Goal: Feedback & Contribution: Submit feedback/report problem

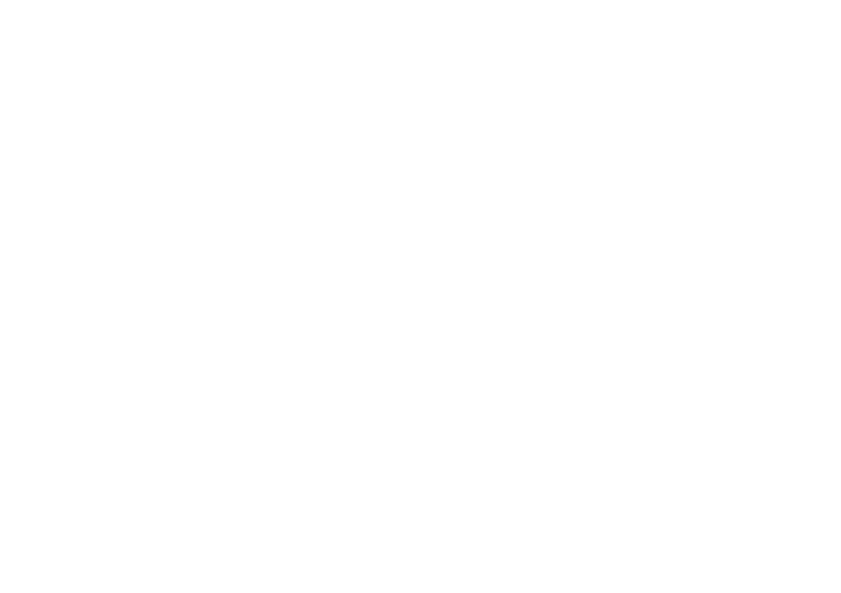
drag, startPoint x: 733, startPoint y: 294, endPoint x: 721, endPoint y: 303, distance: 14.3
click at [729, 0] on html "Loading × Sorry to interrupt CSS Error Refresh" at bounding box center [420, 0] width 841 height 0
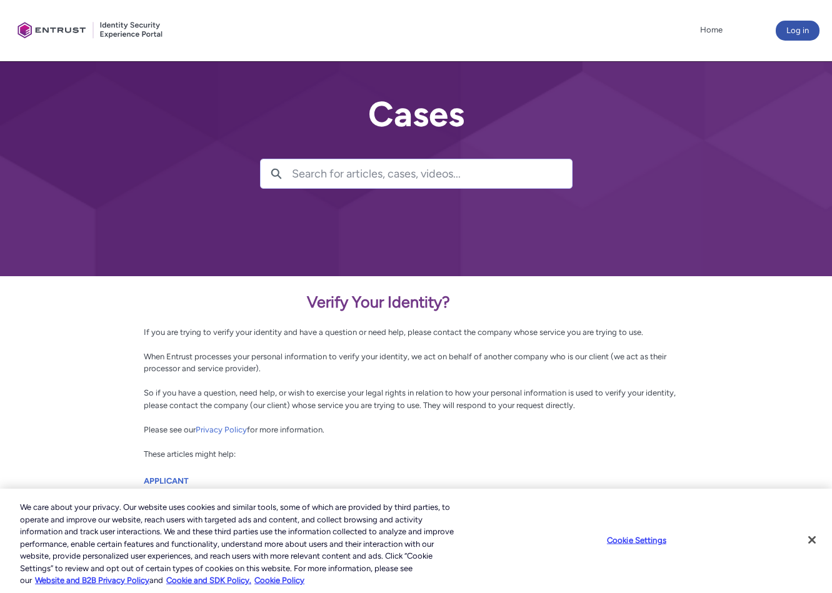
drag, startPoint x: 523, startPoint y: 380, endPoint x: 514, endPoint y: 375, distance: 9.5
click at [521, 380] on div "Verify Your Identity? If you are trying to verify your identity and have a ques…" at bounding box center [416, 376] width 544 height 170
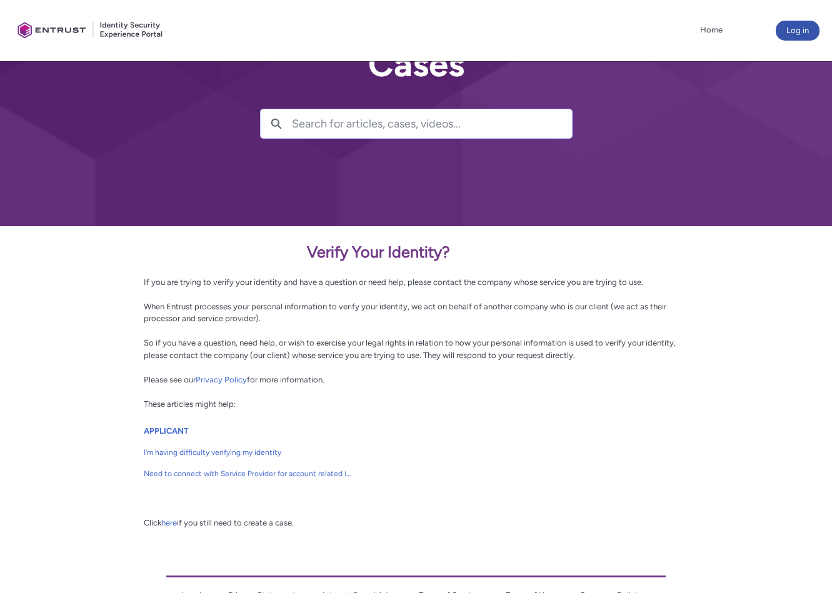
scroll to position [119, 0]
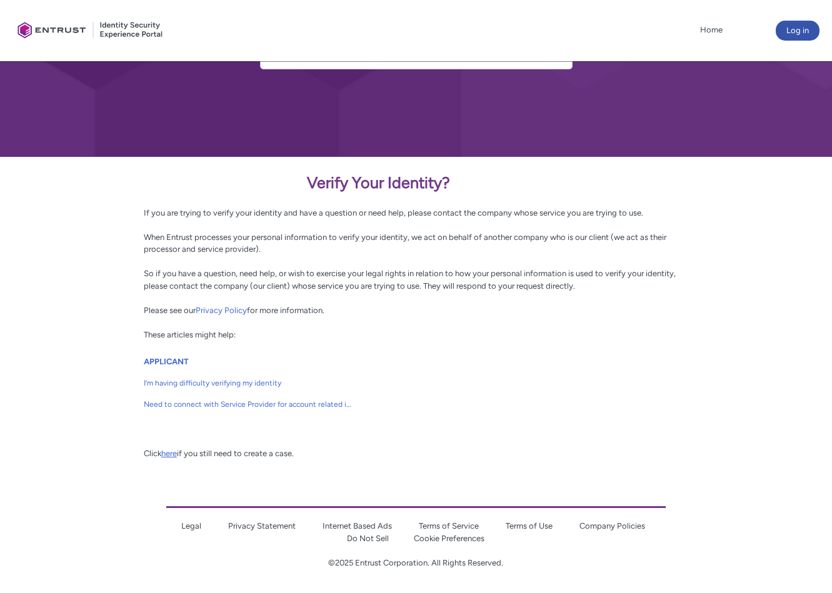
click at [170, 454] on link "here" at bounding box center [169, 453] width 16 height 9
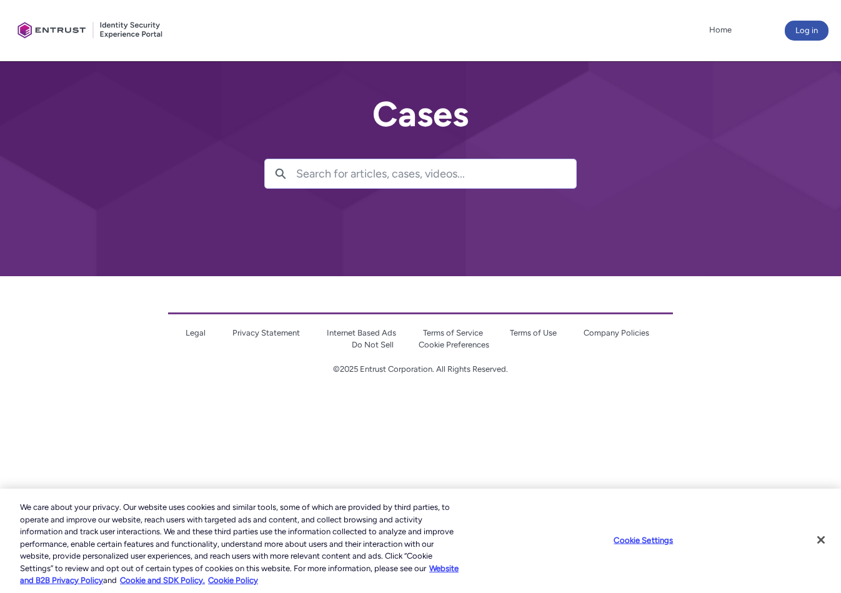
drag, startPoint x: 583, startPoint y: 237, endPoint x: 590, endPoint y: 223, distance: 15.7
click at [611, 233] on div at bounding box center [420, 138] width 841 height 276
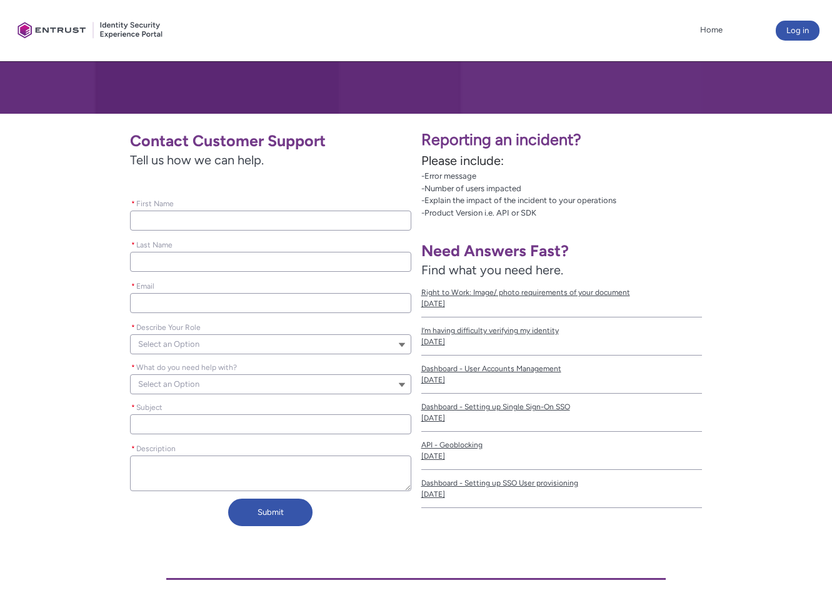
scroll to position [188, 0]
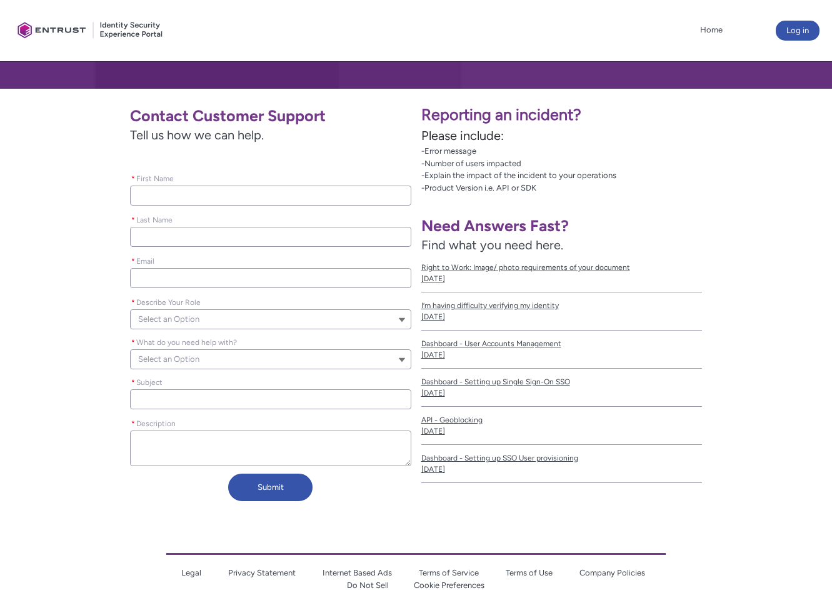
click at [184, 194] on input "* First Name" at bounding box center [270, 196] width 281 height 20
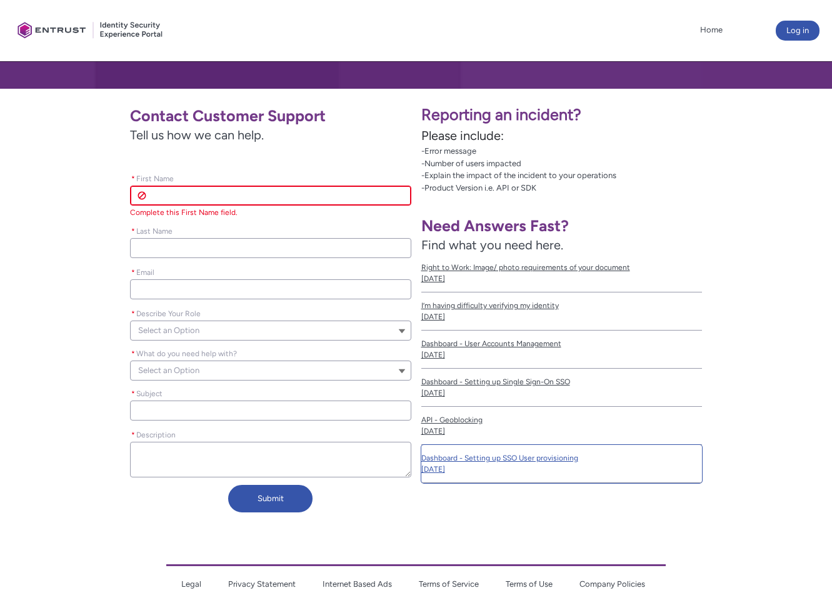
click at [653, 449] on link "Dashboard - Setting up SSO User provisioning [DATE]" at bounding box center [561, 464] width 281 height 38
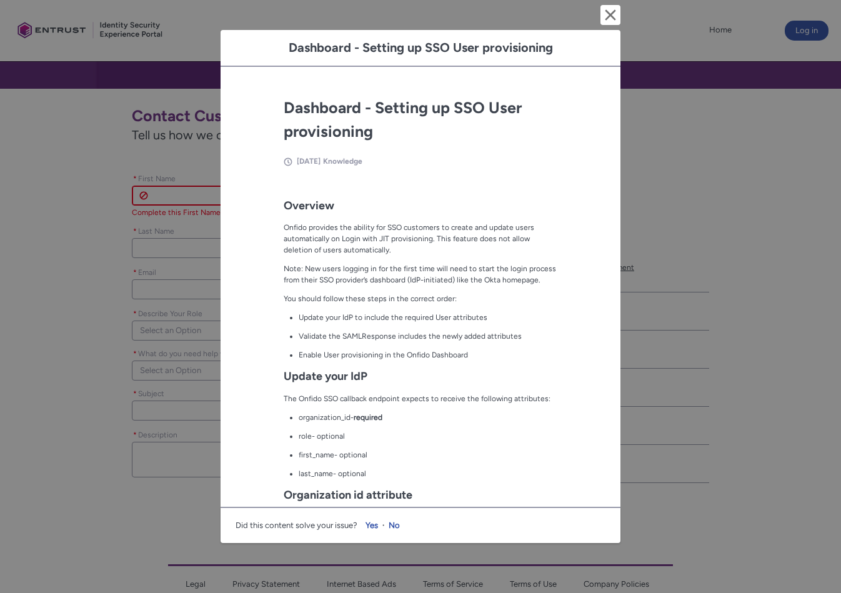
drag, startPoint x: 505, startPoint y: 468, endPoint x: 478, endPoint y: 436, distance: 41.6
click at [504, 468] on p "last_name - optional" at bounding box center [428, 473] width 259 height 11
click at [613, 18] on lightning-primitive-icon "button" at bounding box center [610, 15] width 15 height 15
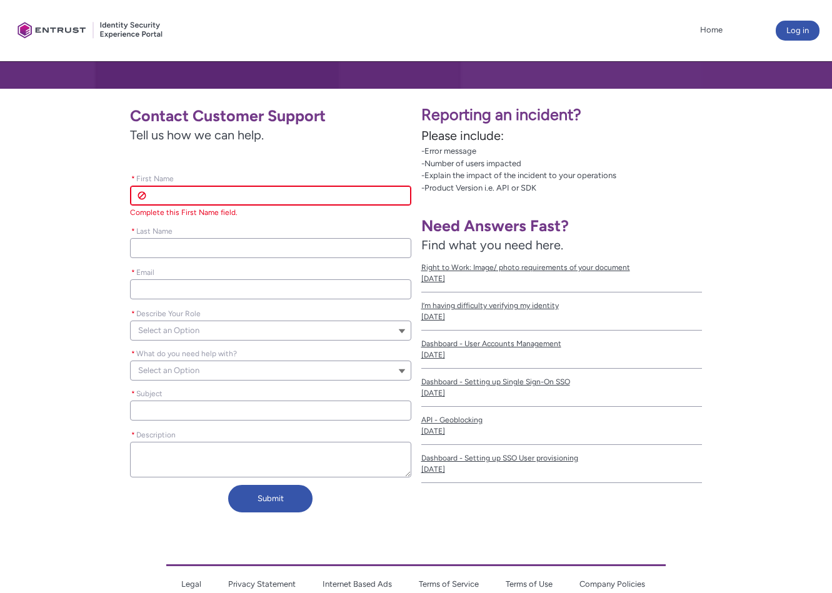
click at [186, 198] on input "* First Name" at bounding box center [270, 196] width 281 height 20
type lightning-primitive-input-simple "M"
type input "M"
type lightning-primitive-input-simple "Ma"
type input "Ma"
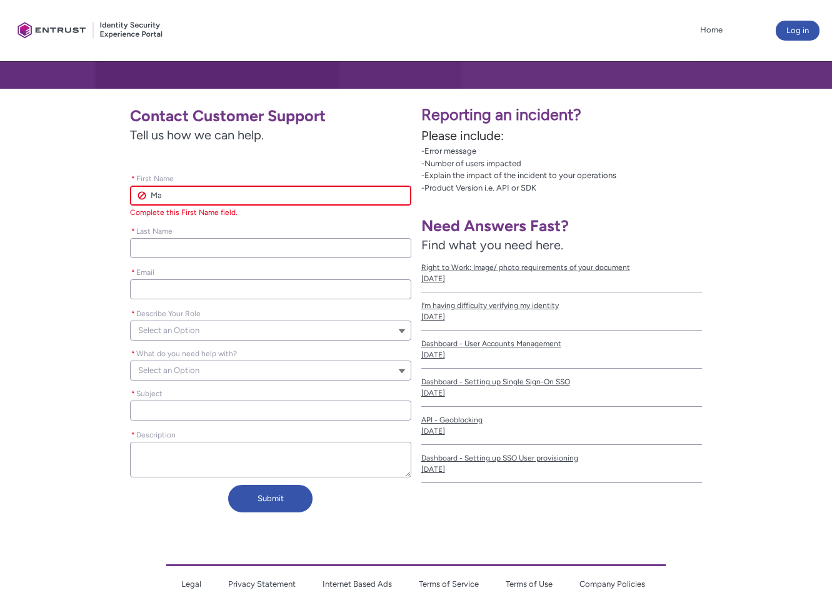
type lightning-primitive-input-simple "Mah"
type input "Mah"
type lightning-primitive-input-simple "Maho"
type input "Maho"
type lightning-primitive-input-simple "[PERSON_NAME]"
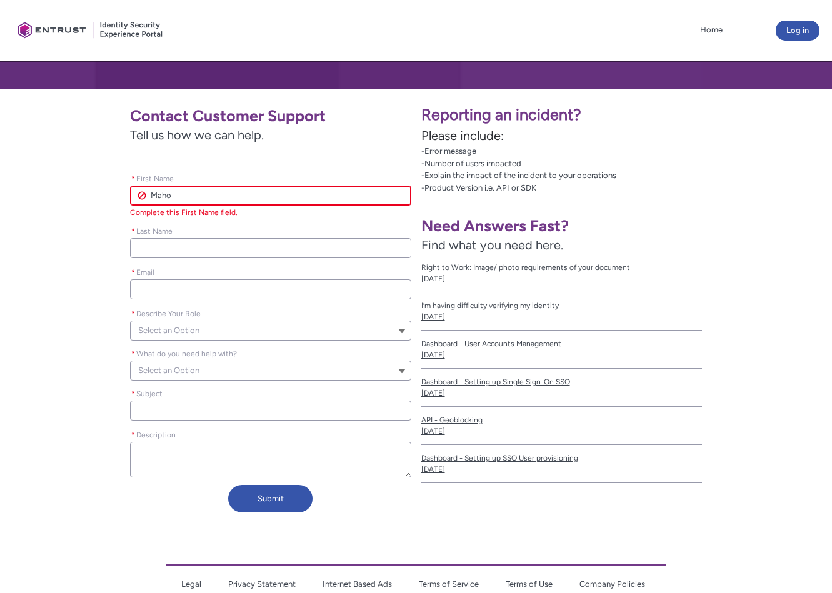
type input "[PERSON_NAME]"
type lightning-primitive-input-simple "[PERSON_NAME]"
type input "[PERSON_NAME]"
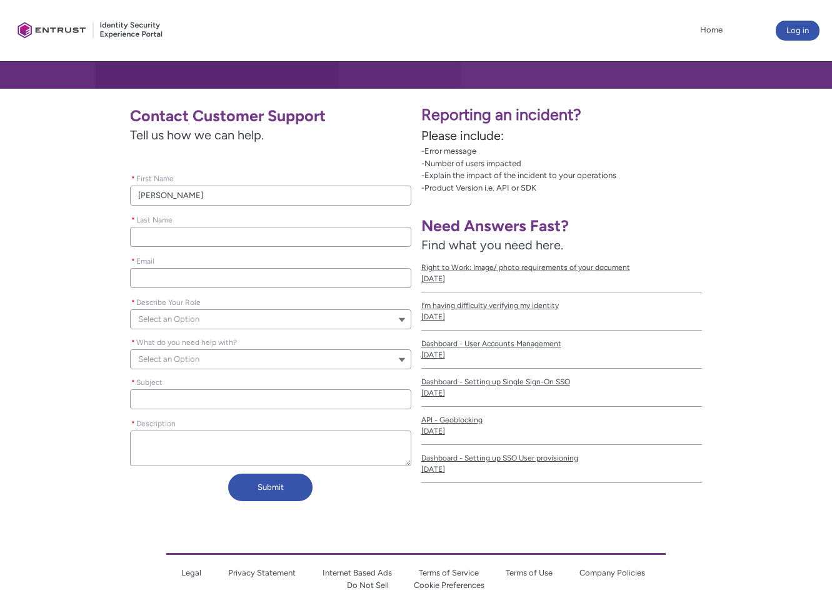
type lightning-primitive-input-simple "L"
type input "L"
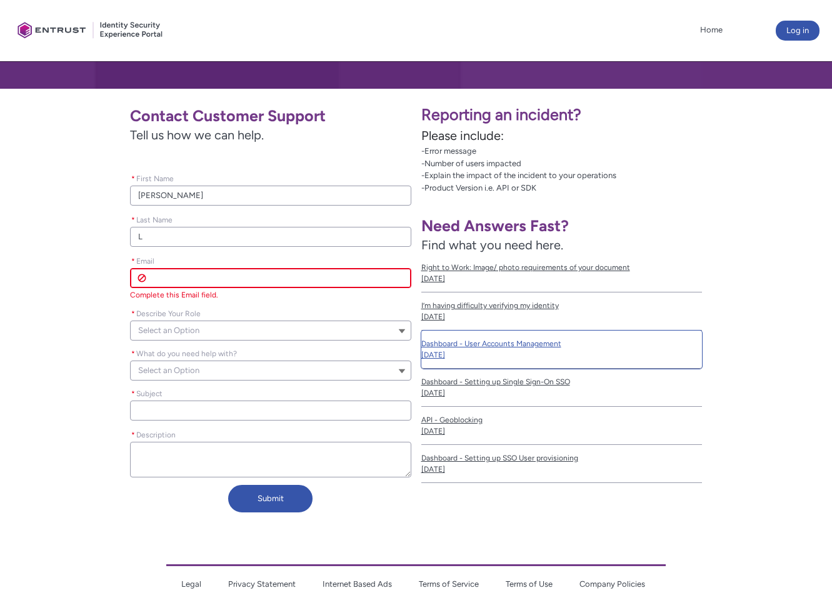
click at [655, 347] on span "Dashboard - User Accounts Management" at bounding box center [561, 343] width 281 height 11
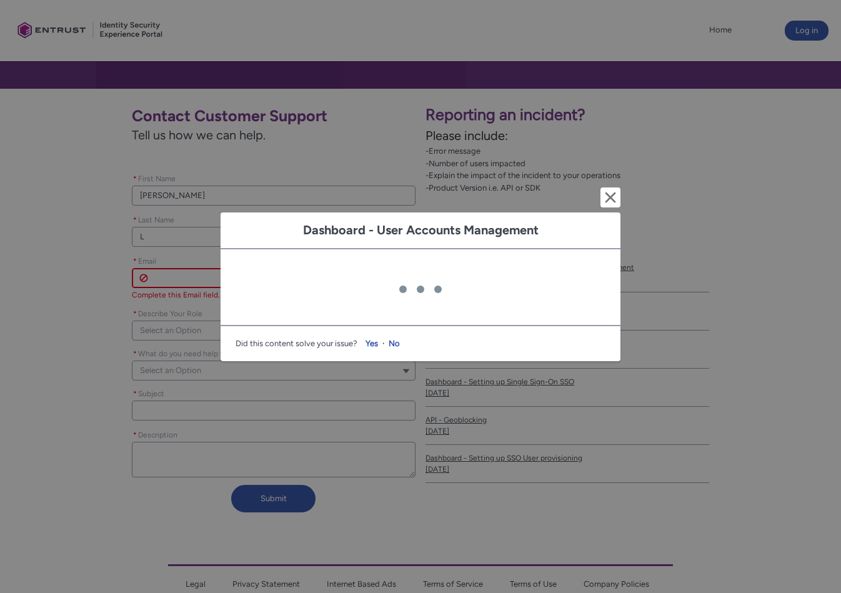
click at [159, 266] on div "Dashboard - User Accounts Management Cancel and close Loading Did this content …" at bounding box center [420, 296] width 841 height 593
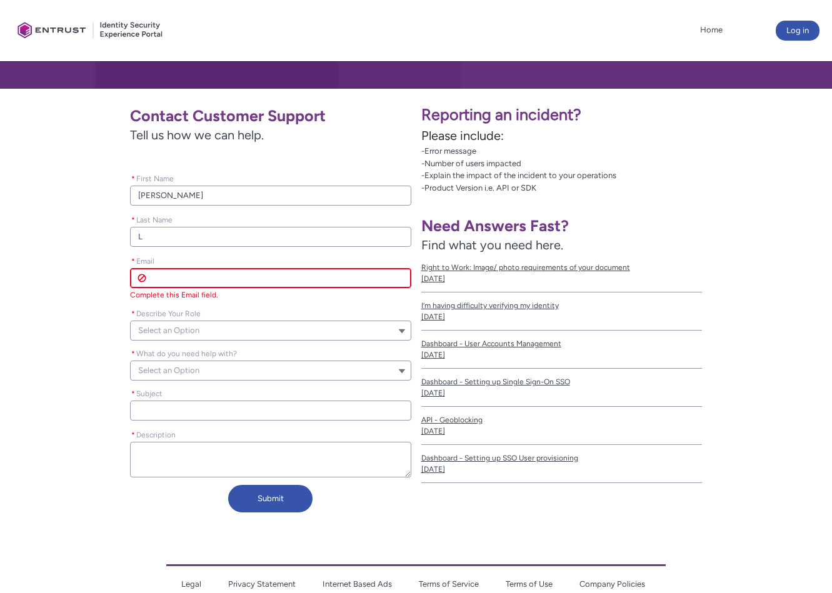
click at [231, 272] on input "* Email" at bounding box center [270, 278] width 281 height 20
paste input "[EMAIL_ADDRESS][DOMAIN_NAME]"
type lightning-primitive-input-simple "[EMAIL_ADDRESS][DOMAIN_NAME]"
type input "[EMAIL_ADDRESS][DOMAIN_NAME]"
click at [148, 331] on div "* Describe Your Role Select an Option" at bounding box center [270, 323] width 281 height 40
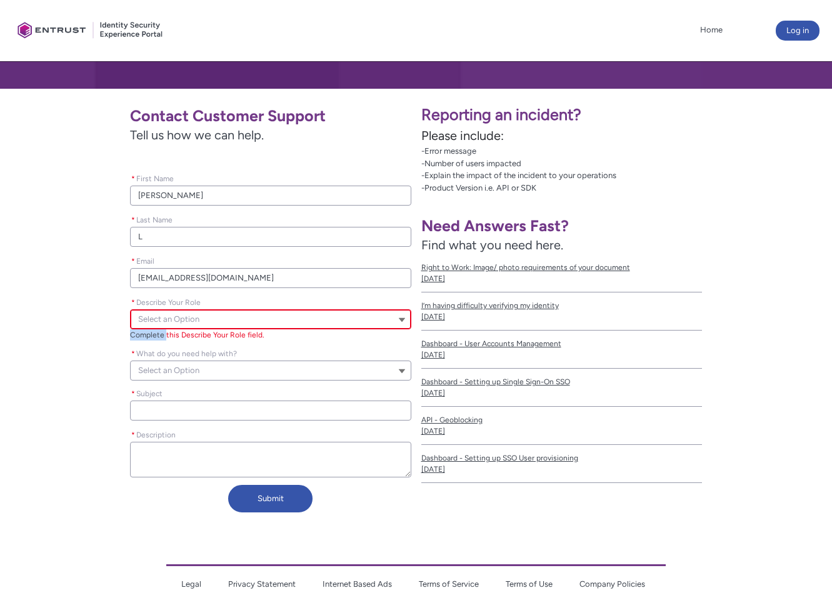
click at [148, 331] on div "* Describe Your Role Select an Option Describe Your Role Complete this Describe…" at bounding box center [270, 317] width 281 height 51
click at [148, 331] on div "Describe Your Role Complete this Describe Your Role field." at bounding box center [270, 334] width 281 height 11
click at [173, 321] on span "Select an Option" at bounding box center [168, 319] width 61 height 19
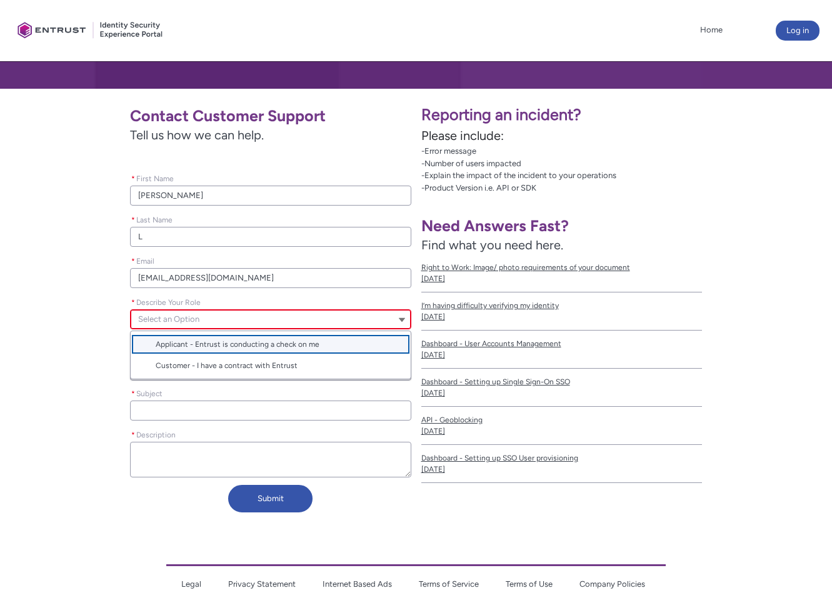
click at [190, 344] on span "Applicant - Entrust is conducting a check on me" at bounding box center [238, 344] width 164 height 9
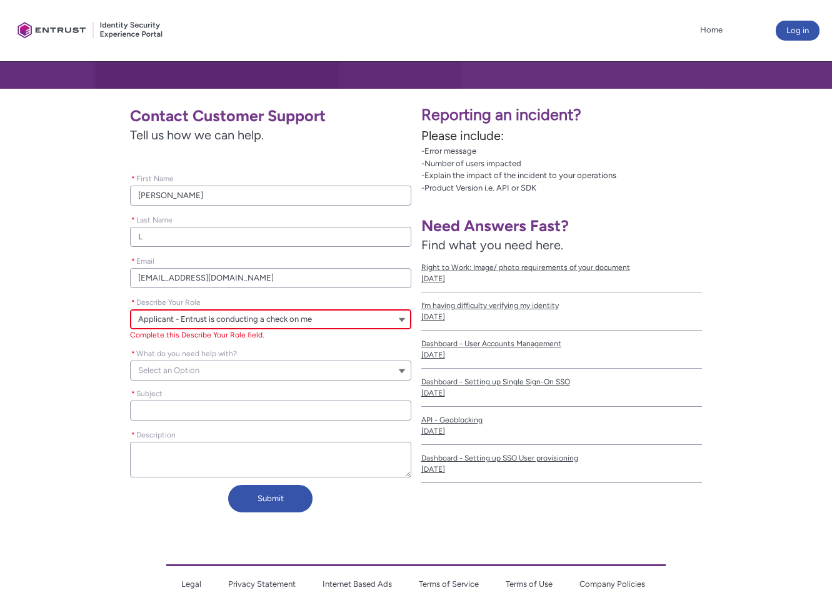
drag, startPoint x: 193, startPoint y: 320, endPoint x: 191, endPoint y: 326, distance: 6.5
click at [193, 321] on span "Applicant - Entrust is conducting a check on me" at bounding box center [225, 319] width 174 height 19
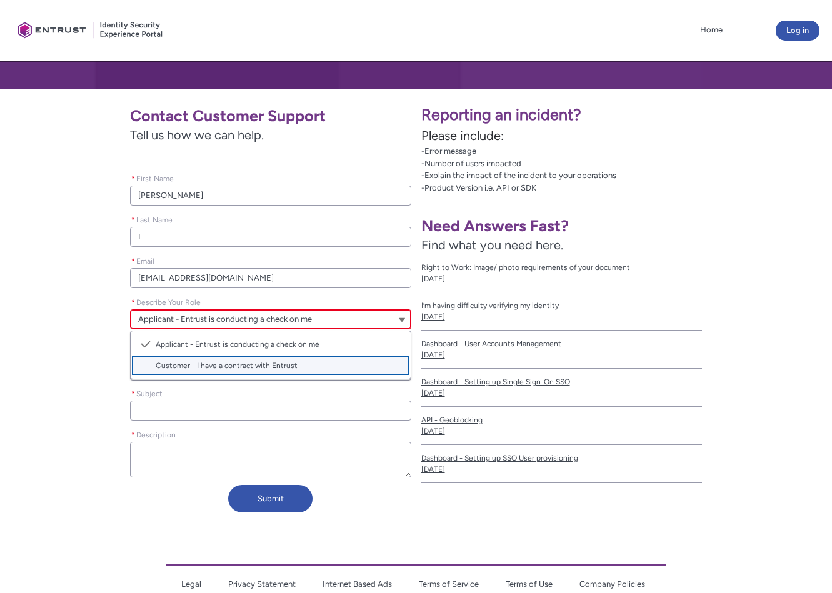
click at [181, 366] on span "Customer - I have a contract with Entrust" at bounding box center [227, 365] width 142 height 9
type lightning-combobox "Customer"
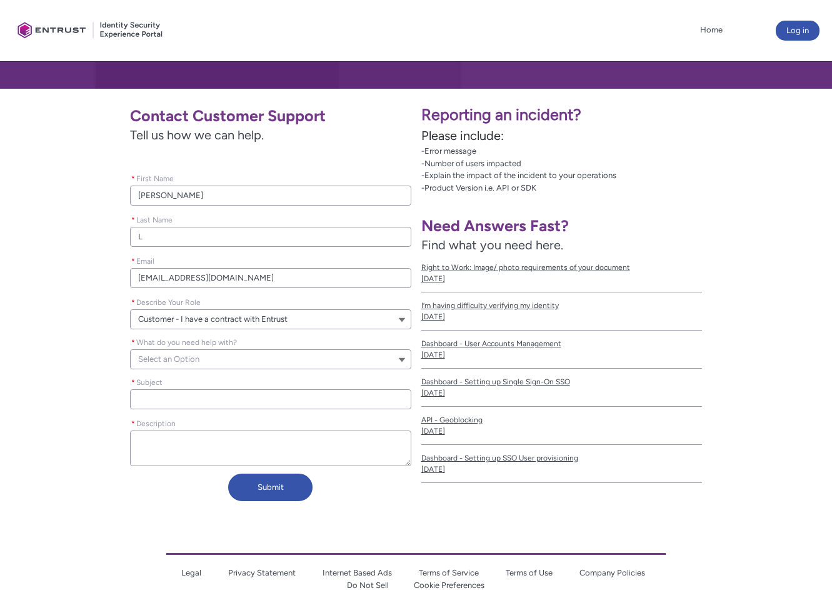
click at [178, 374] on ul "Please leave this field empty * First Name [PERSON_NAME] * Last Name L * Email …" at bounding box center [270, 309] width 281 height 320
click at [174, 358] on span "Select an Option" at bounding box center [168, 359] width 61 height 19
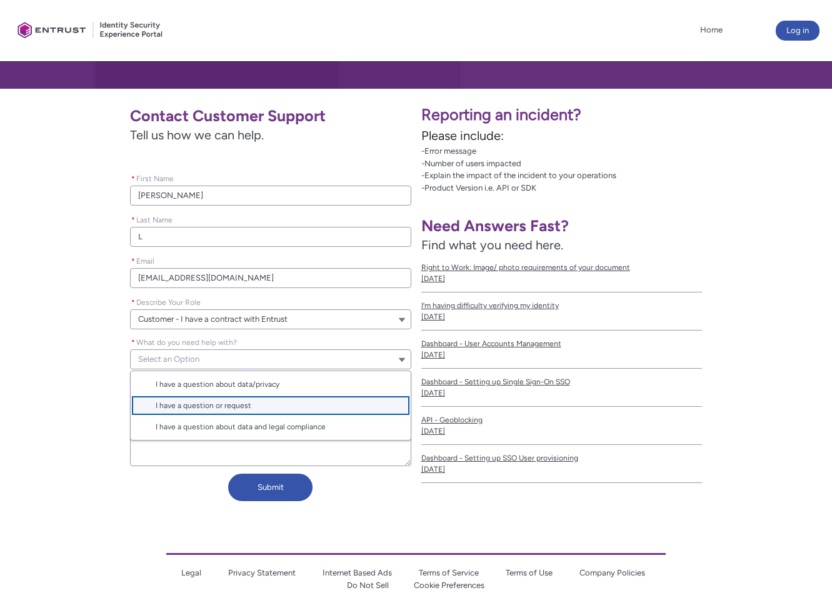
click at [193, 409] on span "I have a question or request" at bounding box center [204, 405] width 96 height 9
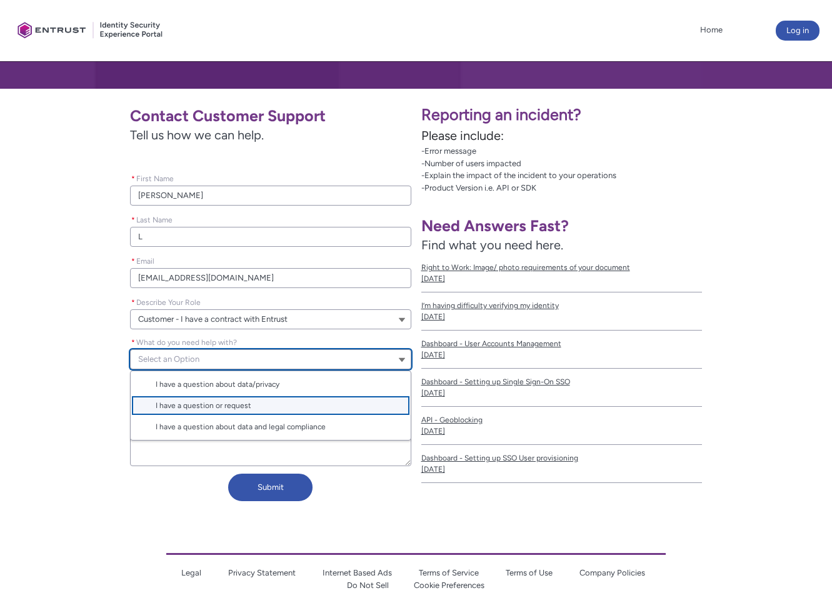
type lightning-combobox "I have a question or request"
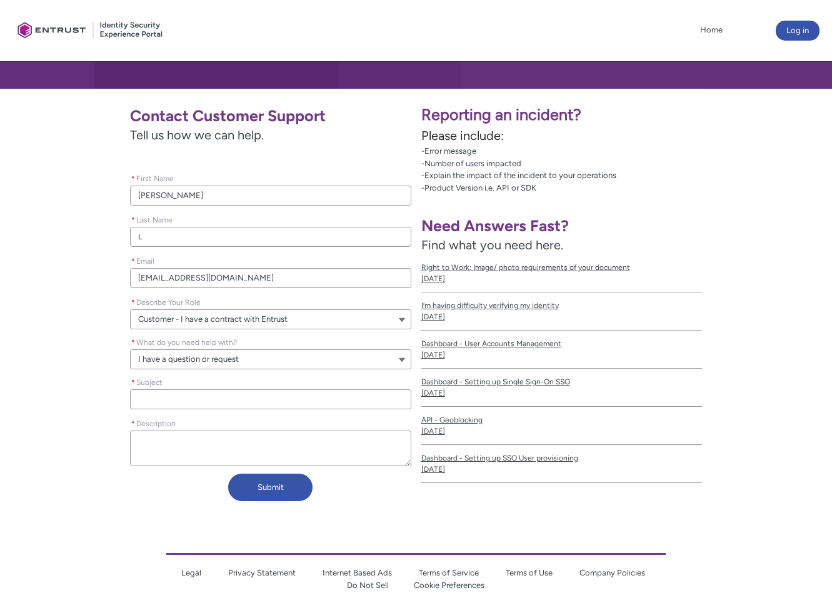
click at [185, 394] on input "* Subject" at bounding box center [270, 399] width 281 height 20
type lightning-primitive-input-simple "E"
type input "E"
type lightning-primitive-input-simple "Er"
type input "Er"
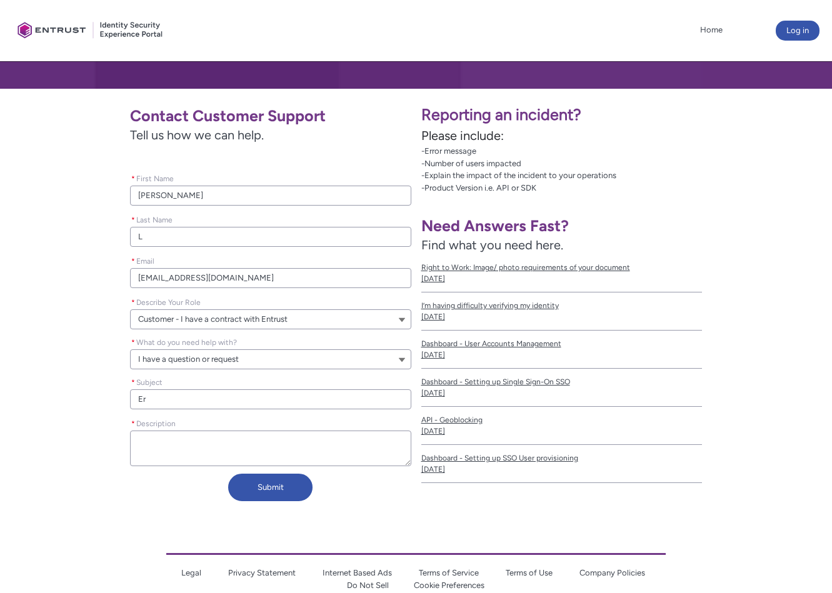
type lightning-primitive-input-simple "Err"
type input "Err"
type lightning-primitive-input-simple "Erro"
type input "Erro"
type lightning-primitive-input-simple "Error"
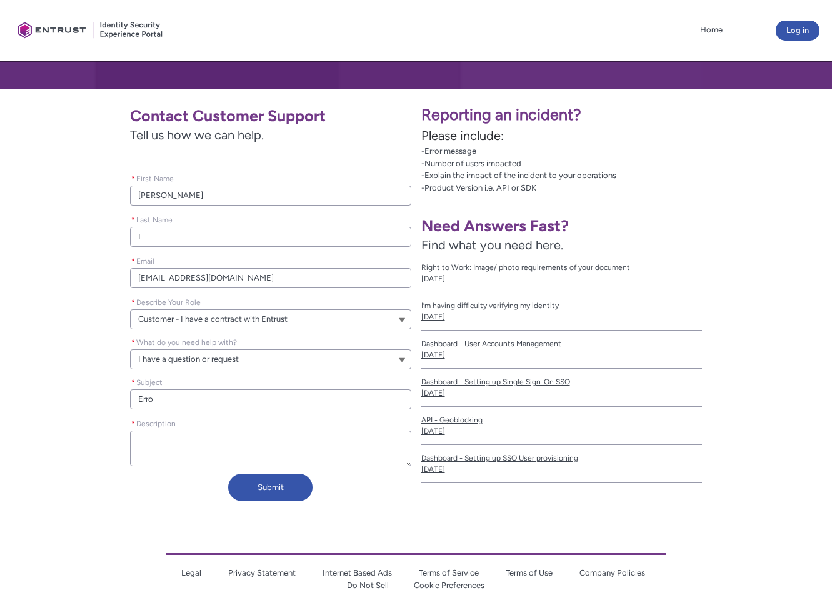
type input "Error"
type lightning-textarea "H"
type textarea "H"
type lightning-textarea "Hi"
type textarea "Hi"
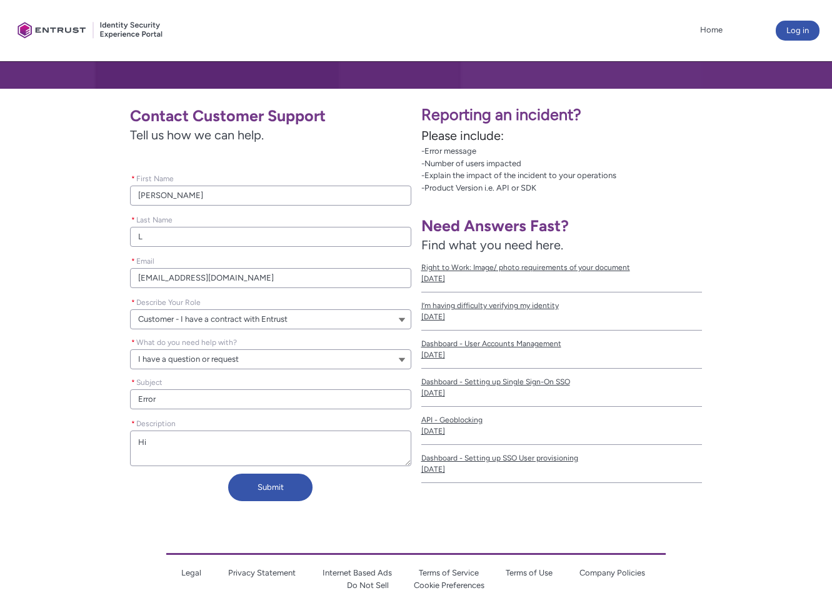
type lightning-textarea "Hi,"
type textarea "Hi,"
type lightning-textarea "Hi,"
type textarea "Hi,"
type lightning-textarea "Hi, m"
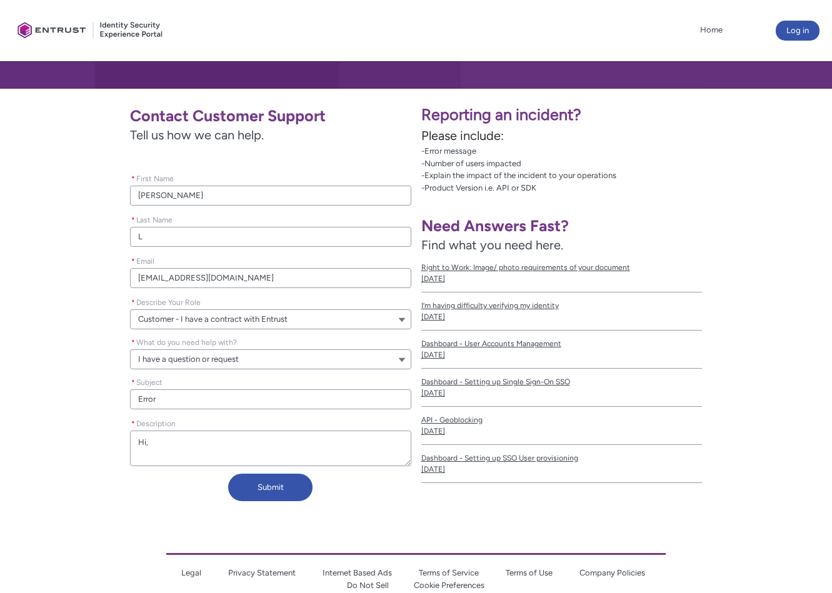
type textarea "Hi, m"
type lightning-textarea "Hi, my"
type textarea "Hi, my"
type lightning-textarea "Hi, my"
type textarea "Hi, my"
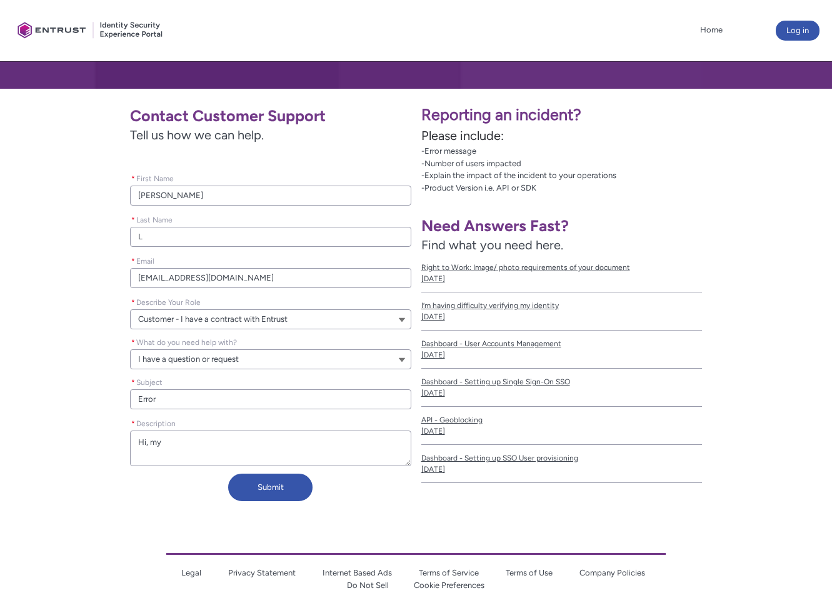
type lightning-textarea "Hi, my t"
type textarea "Hi, my t"
type lightning-textarea "Hi, my te"
type textarea "Hi, my te"
type lightning-textarea "Hi, my tea"
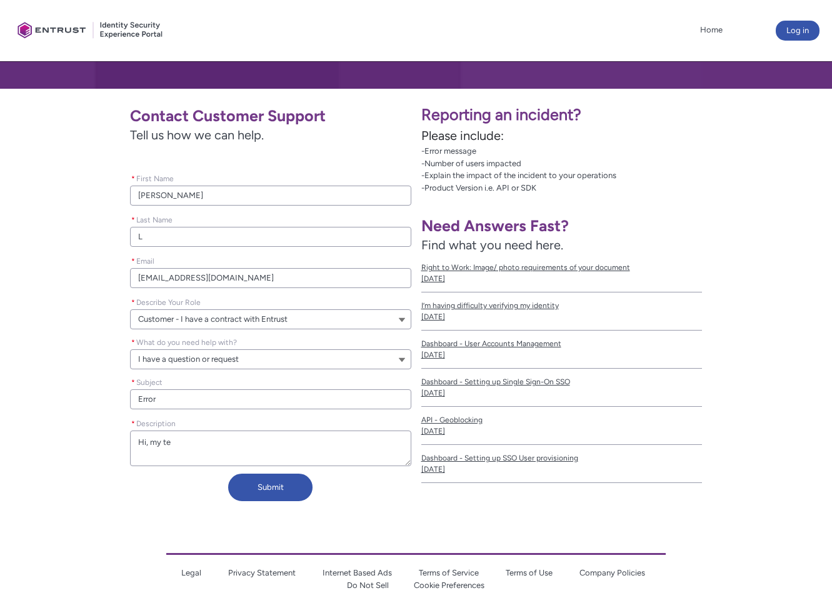
type textarea "Hi, my tea"
type lightning-textarea "Hi, my team"
type textarea "Hi, my team"
type lightning-textarea "Hi, my team"
type textarea "Hi, my team"
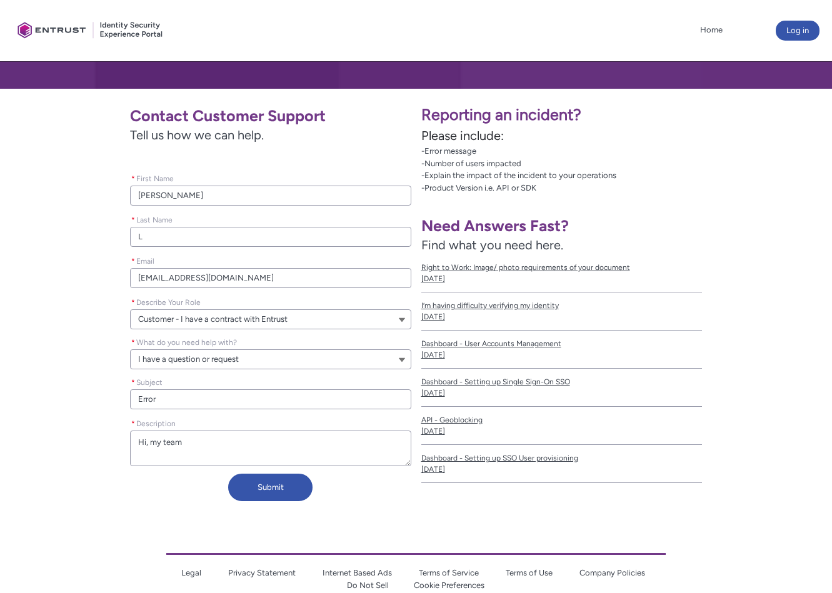
type lightning-textarea "Hi, my team i"
type textarea "Hi, my team i"
type lightning-textarea "Hi, my team is"
type textarea "Hi, my team is"
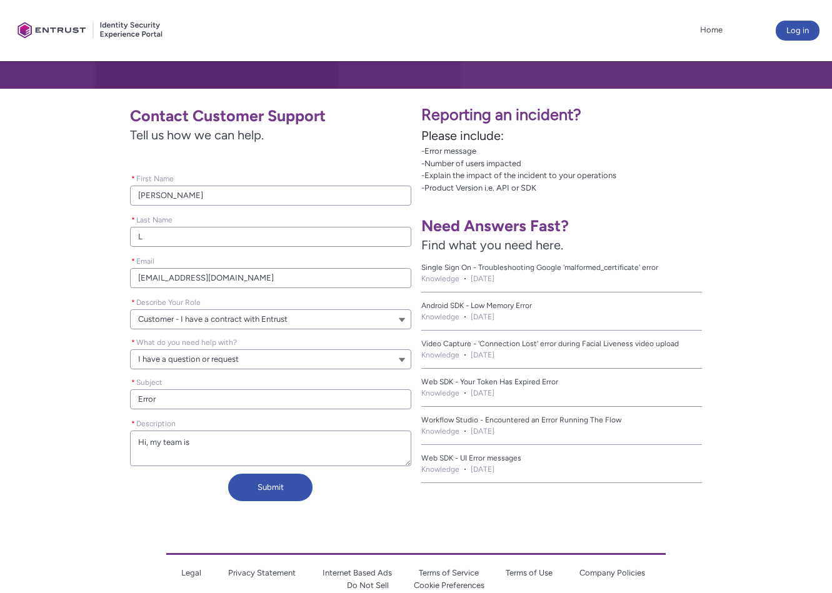
type lightning-textarea "Hi, my team is"
type textarea "Hi, my team is"
type lightning-textarea "Hi, my team is g"
type textarea "Hi, my team is g"
type lightning-textarea "Hi, my team is ge"
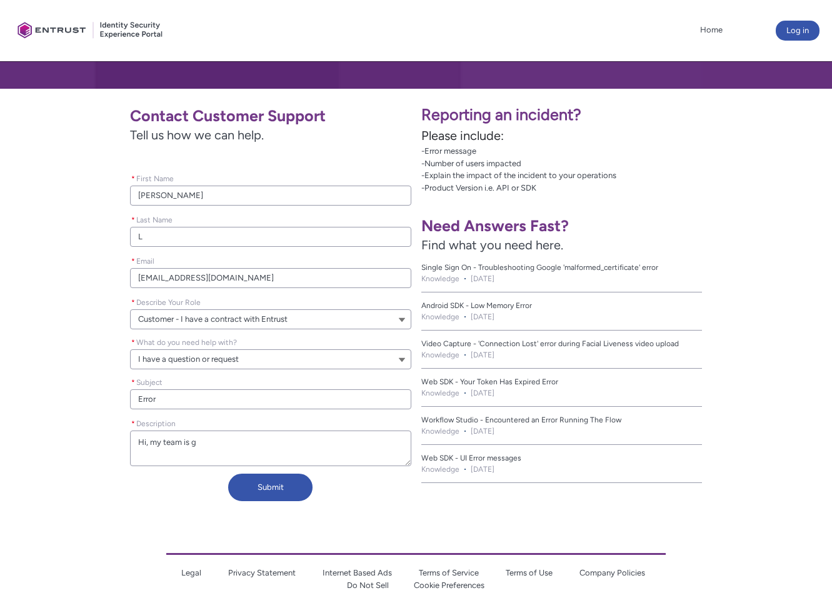
type textarea "Hi, my team is ge"
type lightning-textarea "Hi, my team is get"
type textarea "Hi, my team is get"
type lightning-textarea "Hi, my team is gett"
type textarea "Hi, my team is gett"
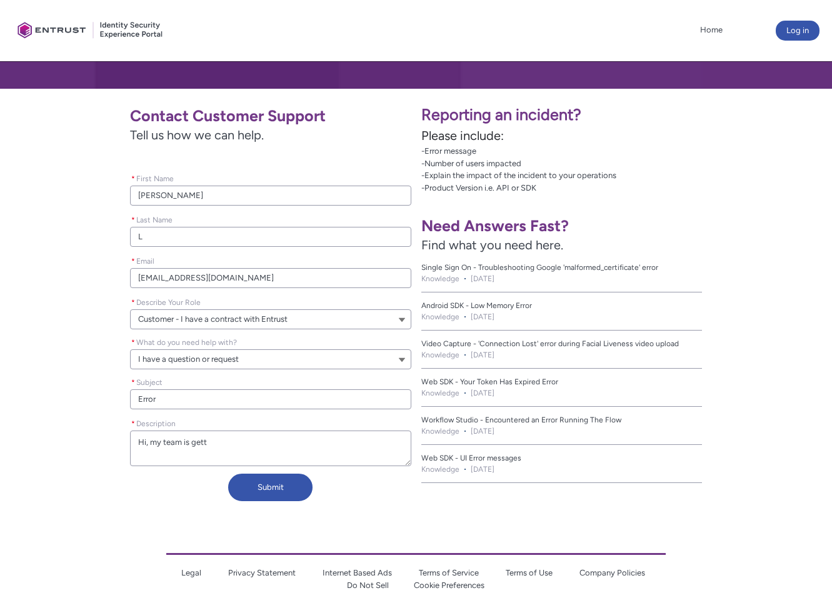
type lightning-textarea "Hi, my team is getti"
type textarea "Hi, my team is getti"
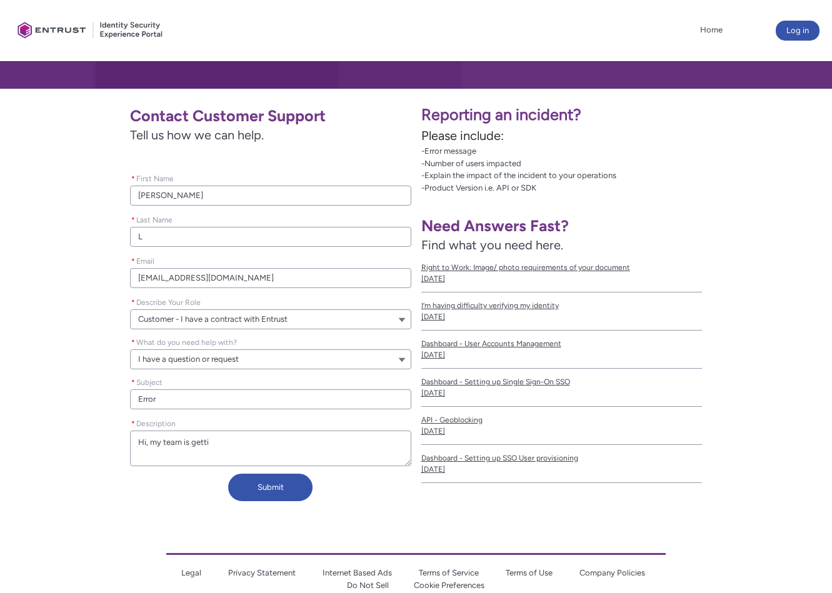
type lightning-textarea "Hi, my team is gettin"
type textarea "Hi, my team is gettin"
type lightning-textarea "Hi, my team is getting"
type textarea "Hi, my team is getting"
type lightning-textarea "Hi, my team is getting"
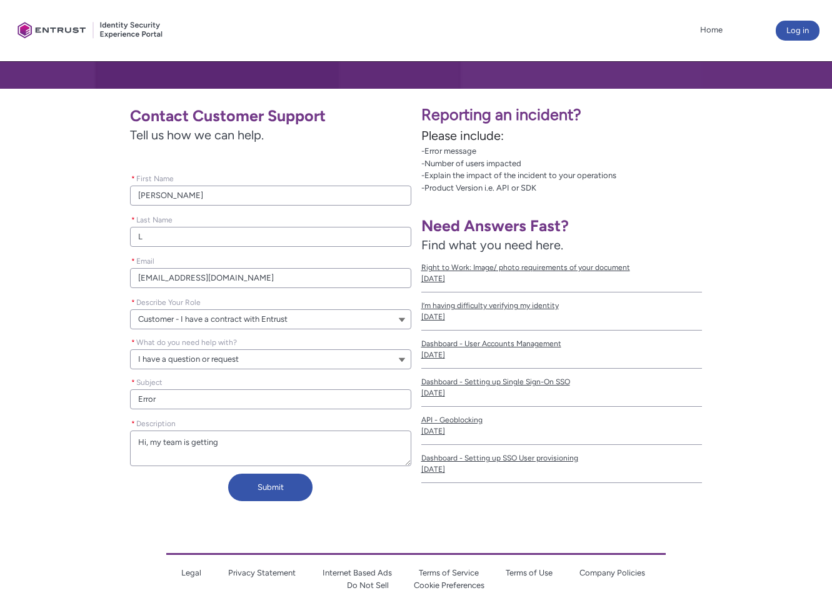
type textarea "Hi, my team is getting"
type lightning-textarea "Hi, my team is getting a"
type textarea "Hi, my team is getting a"
type lightning-textarea "Hi, my team is getting an"
type textarea "Hi, my team is getting an"
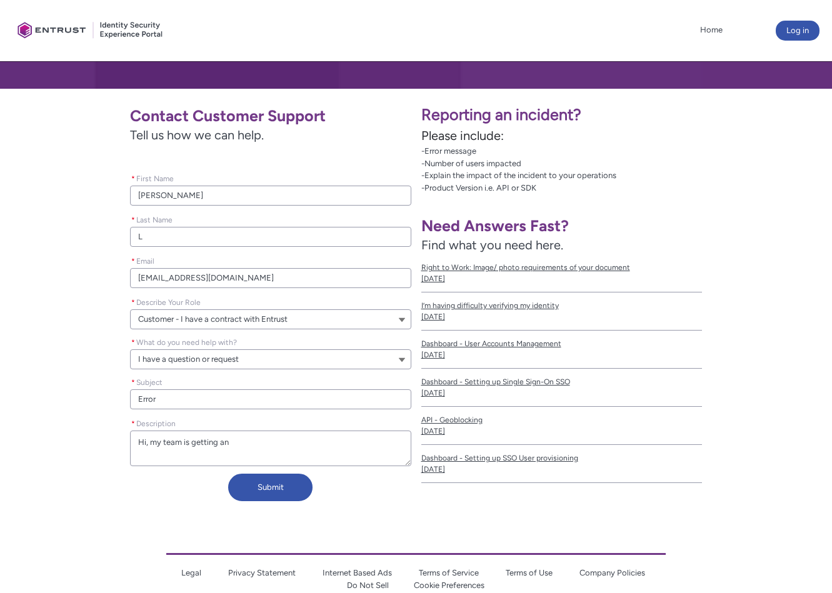
type lightning-textarea "Hi, my team is getting an"
type textarea "Hi, my team is getting an"
type lightning-textarea "Hi, my team is getting an e"
type textarea "Hi, my team is getting an e"
type lightning-textarea "Hi, my team is getting an er"
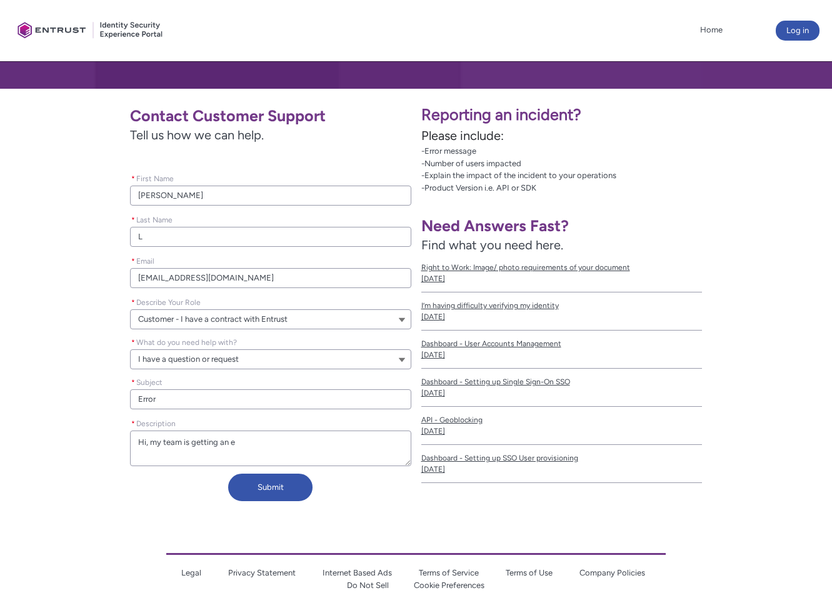
type textarea "Hi, my team is getting an er"
type lightning-textarea "Hi, my team is getting an err"
type textarea "Hi, my team is getting an err"
type lightning-textarea "Hi, my team is getting an erro"
type textarea "Hi, my team is getting an erro"
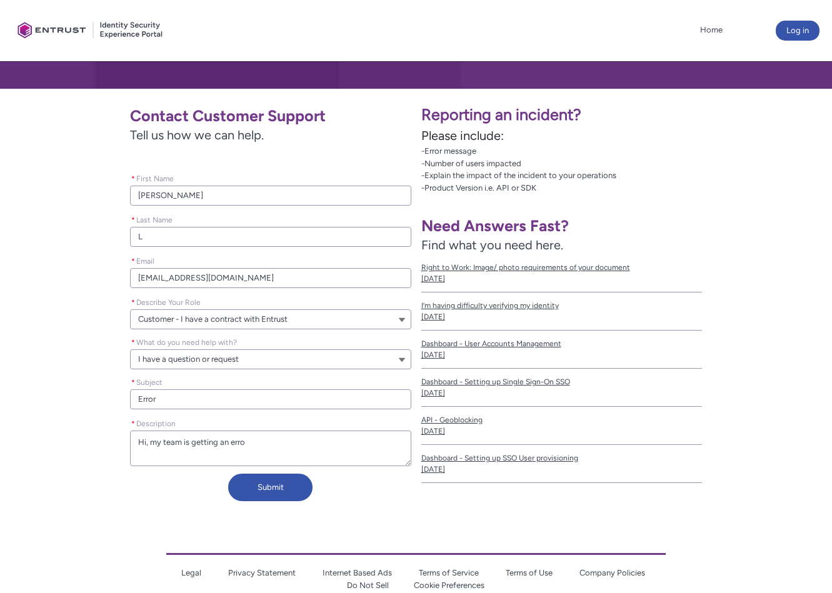
type lightning-textarea "Hi, my team is getting an error"
type textarea "Hi, my team is getting an error"
type lightning-textarea "Hi, my team is getting an error"
type textarea "Hi, my team is getting an error"
type lightning-textarea "Hi, my team is getting an error w"
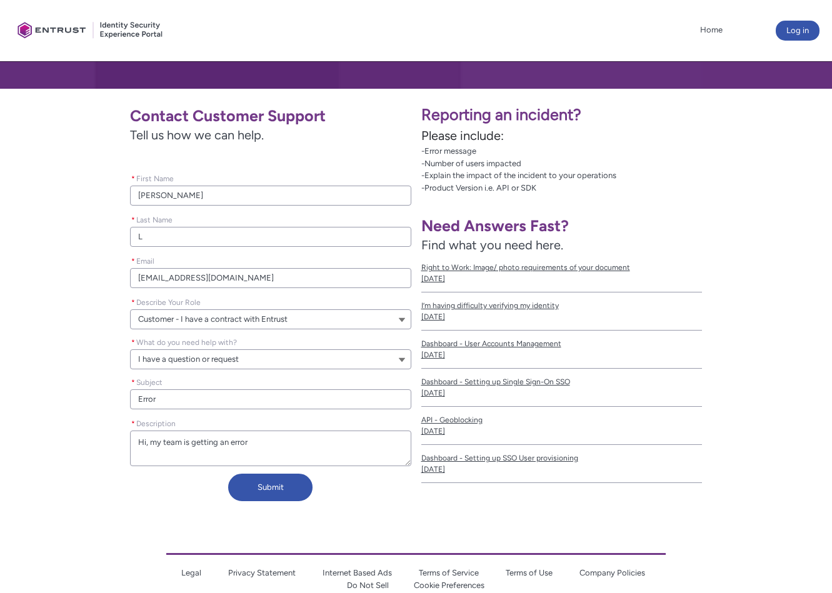
type textarea "Hi, my team is getting an error w"
type lightning-textarea "Hi, my team is getting an error wh"
type textarea "Hi, my team is getting an error wh"
type lightning-textarea "Hi, my team is getting an error whe"
type textarea "Hi, my team is getting an error whe"
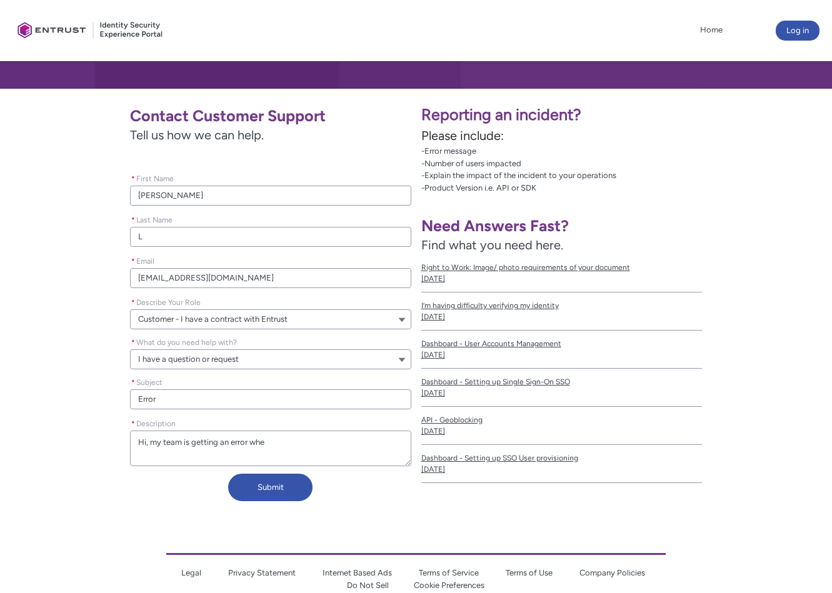
type lightning-textarea "Hi, my team is getting an error when"
type textarea "Hi, my team is getting an error when"
type lightning-textarea "Hi, my team is getting an error when"
type textarea "Hi, my team is getting an error when"
type lightning-textarea "Hi, my team is getting an error when t"
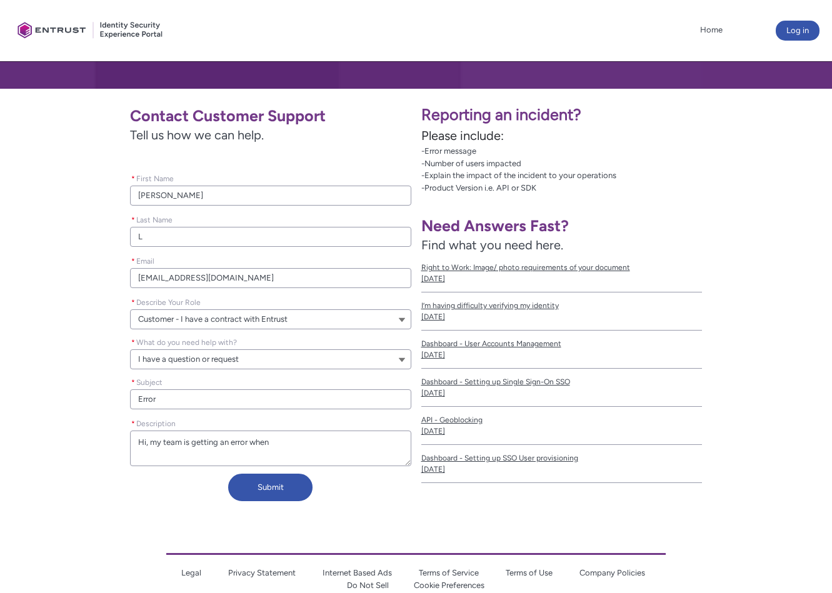
type textarea "Hi, my team is getting an error when t"
type lightning-textarea "Hi, my team is getting an error when tr"
type textarea "Hi, my team is getting an error when tr"
type lightning-textarea "Hi, my team is getting an error when try"
type textarea "Hi, my team is getting an error when try"
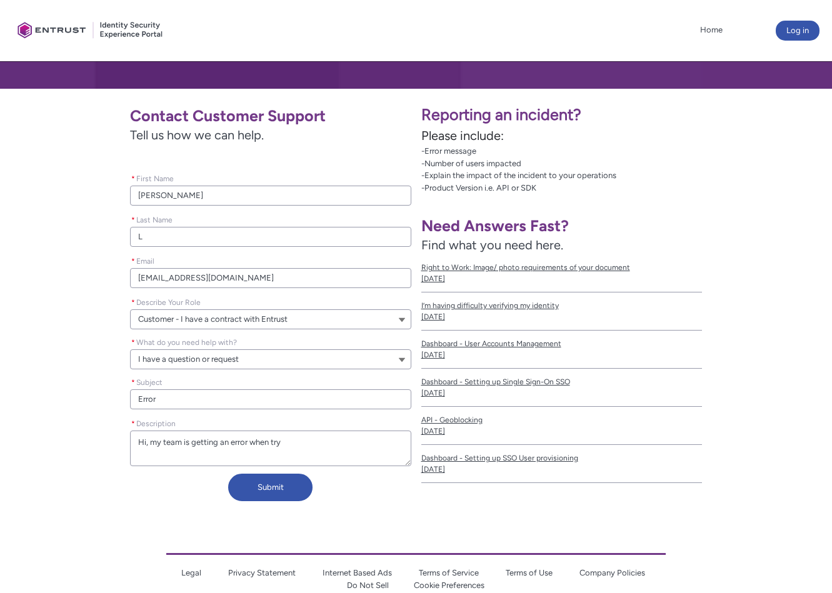
type lightning-textarea "Hi, my team is getting an error when tryi"
type textarea "Hi, my team is getting an error when tryi"
type lightning-textarea "Hi, my team is getting an error when tryin"
type textarea "Hi, my team is getting an error when tryin"
type lightning-textarea "Hi, my team is getting an error when trying"
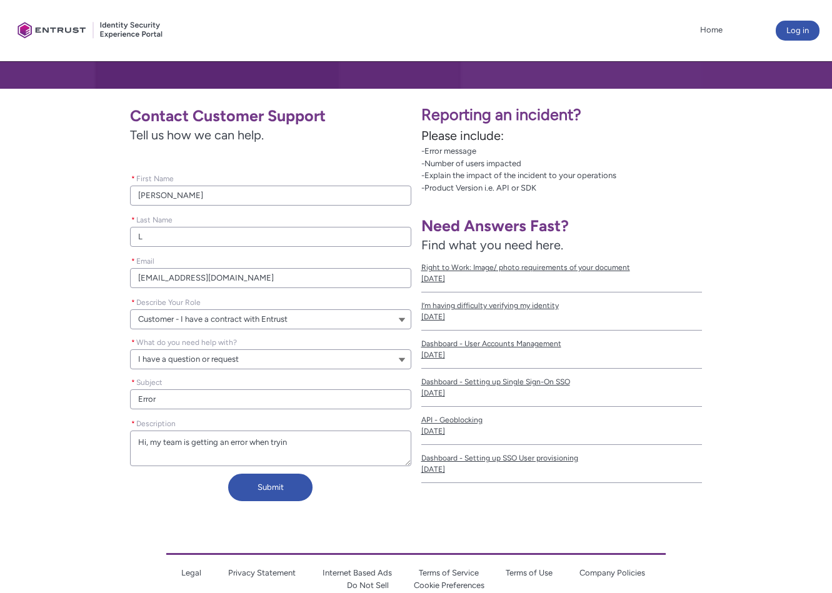
type textarea "Hi, my team is getting an error when trying"
type lightning-textarea "Hi, my team is getting an error when trying"
type textarea "Hi, my team is getting an error when trying"
type lightning-textarea "Hi, my team is getting an error when trying t"
type textarea "Hi, my team is getting an error when trying t"
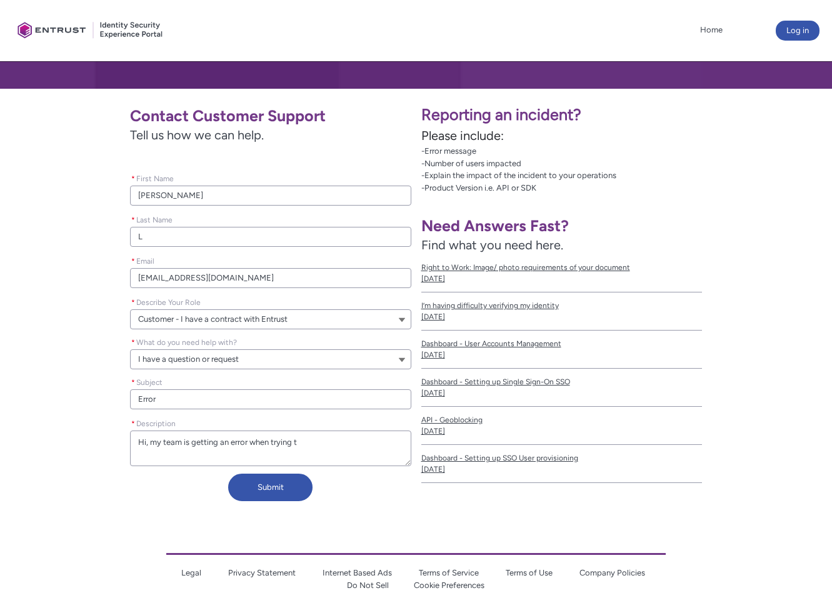
type lightning-textarea "Hi, my team is getting an error when trying to"
type textarea "Hi, my team is getting an error when trying to"
type lightning-textarea "Hi, my team is getting an error when trying to"
type textarea "Hi, my team is getting an error when trying to"
type lightning-textarea "Hi, my team is getting an error when trying to a"
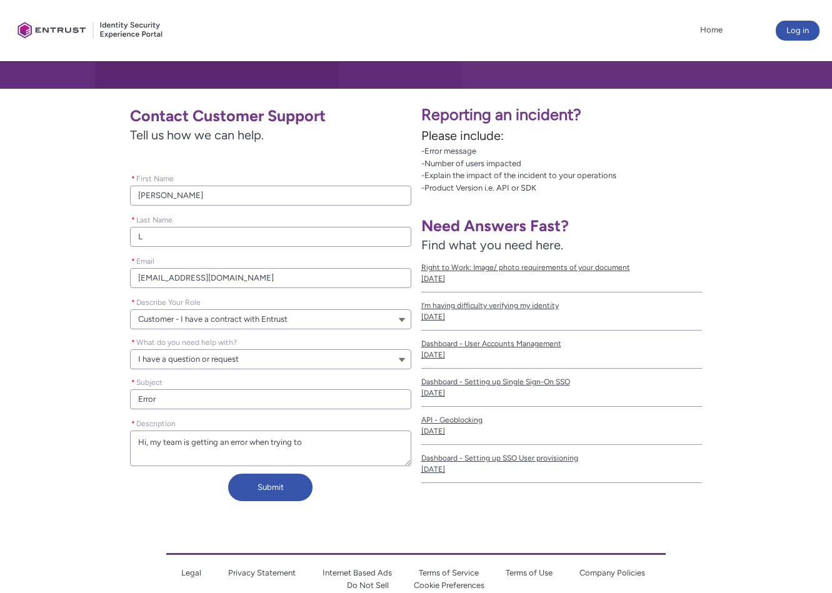
type textarea "Hi, my team is getting an error when trying to a"
type lightning-textarea "Hi, my team is getting an error when trying to ac"
type textarea "Hi, my team is getting an error when trying to ac"
type lightning-textarea "Hi, my team is getting an error when trying to acc"
type textarea "Hi, my team is getting an error when trying to acc"
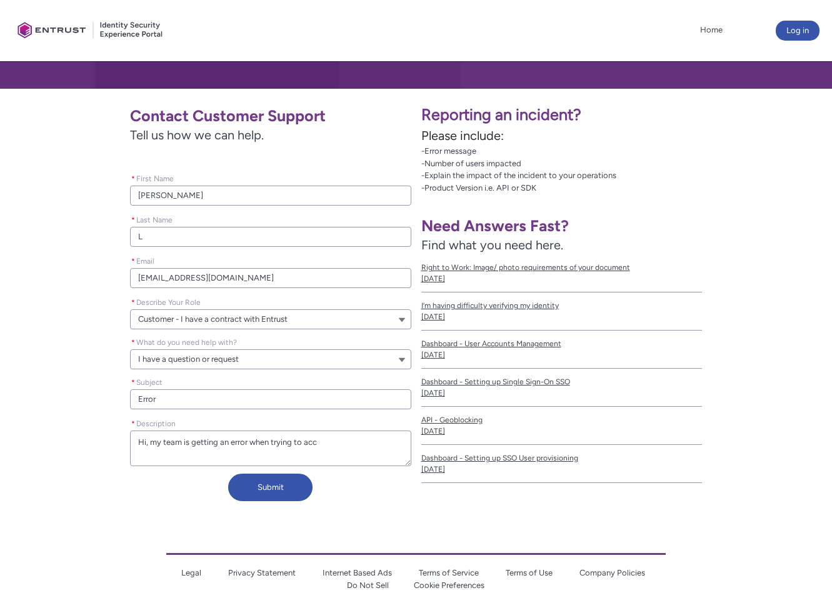
type lightning-textarea "Hi, my team is getting an error when trying to acce"
type textarea "Hi, my team is getting an error when trying to acce"
type lightning-textarea "Hi, my team is getting an error when trying to acces"
type textarea "Hi, my team is getting an error when trying to acces"
type lightning-textarea "Hi, my team is getting an error when trying to access"
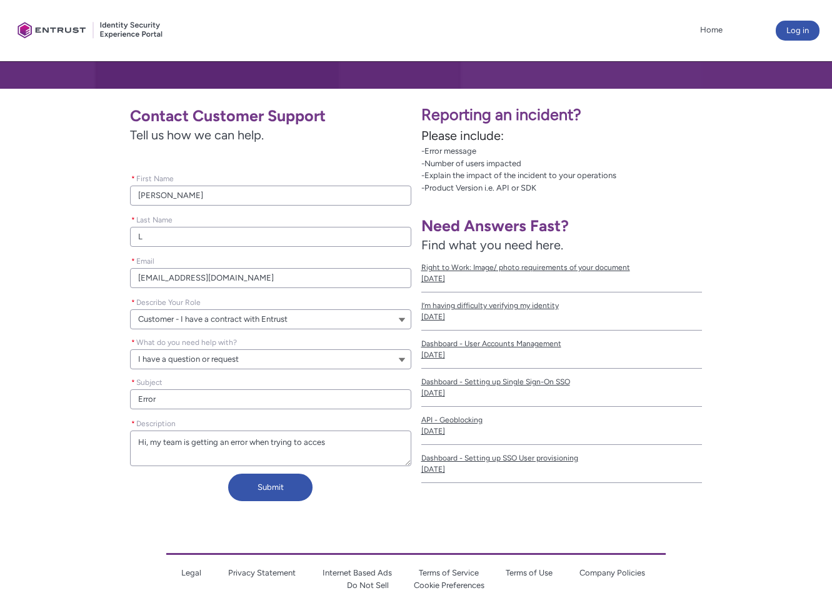
type textarea "Hi, my team is getting an error when trying to access"
type lightning-textarea "Hi, my team is getting an error when trying to access"
type textarea "Hi, my team is getting an error when trying to access"
type lightning-textarea "Hi, my team is getting an error when trying to access t"
type textarea "Hi, my team is getting an error when trying to access t"
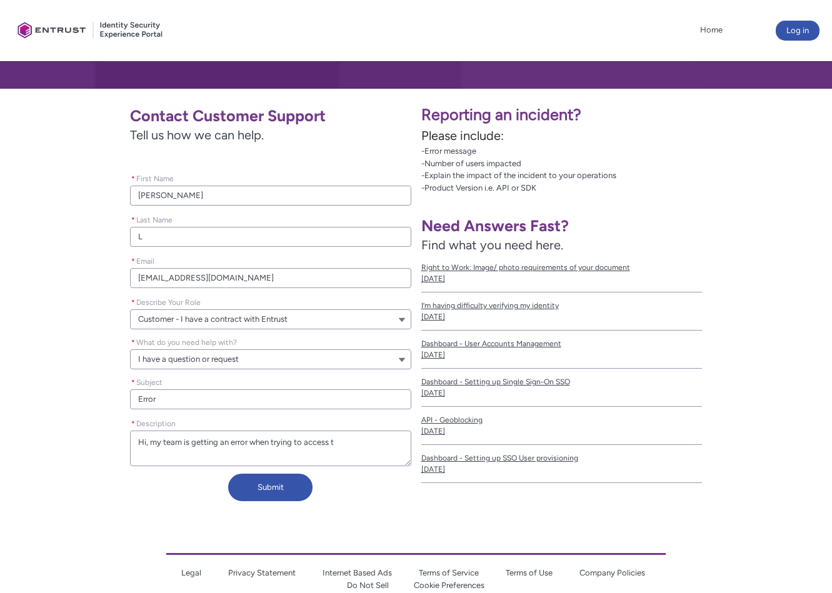
type lightning-textarea "Hi, my team is getting an error when trying to access th"
type textarea "Hi, my team is getting an error when trying to access th"
type lightning-textarea "Hi, my team is getting an error when trying to access the"
type textarea "Hi, my team is getting an error when trying to access the"
type lightning-textarea "Hi, my team is getting an error when trying to access the"
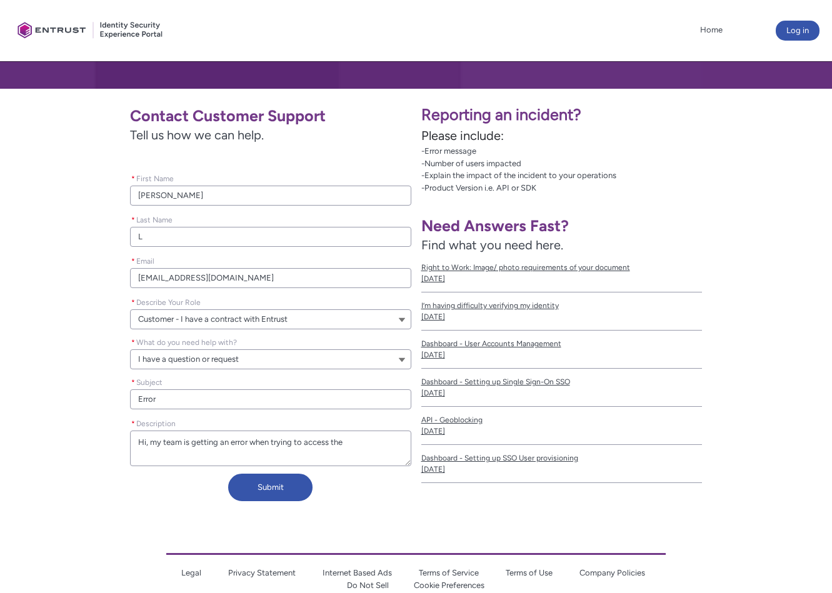
type textarea "Hi, my team is getting an error when trying to access the"
type lightning-textarea "Hi, my team is getting an error when trying to access the p"
type textarea "Hi, my team is getting an error when trying to access the p"
type lightning-textarea "Hi, my team is getting an error when trying to access the po"
type textarea "Hi, my team is getting an error when trying to access the po"
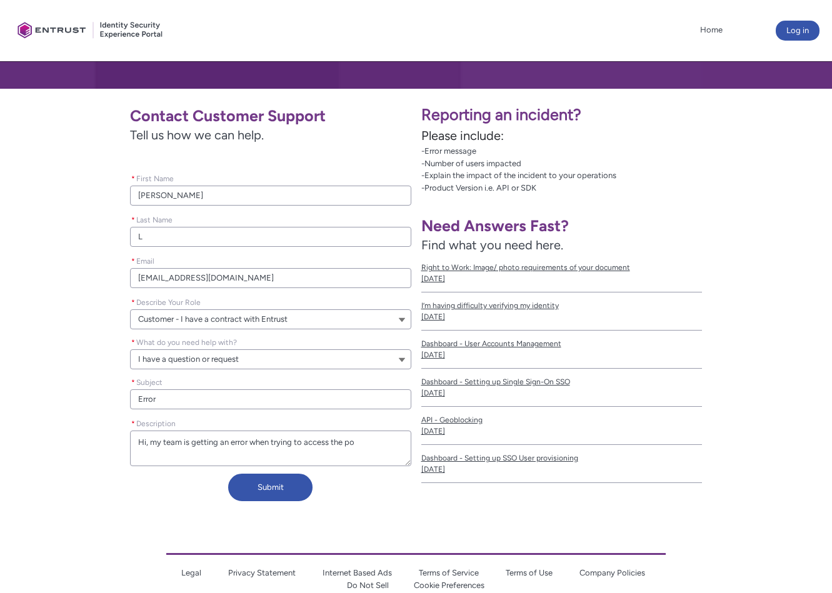
type lightning-textarea "Hi, my team is getting an error when trying to access the por"
type textarea "Hi, my team is getting an error when trying to access the por"
type lightning-textarea "Hi, my team is getting an error when trying to access the port"
type textarea "Hi, my team is getting an error when trying to access the port"
type lightning-textarea "Hi, my team is getting an error when trying to access the porta"
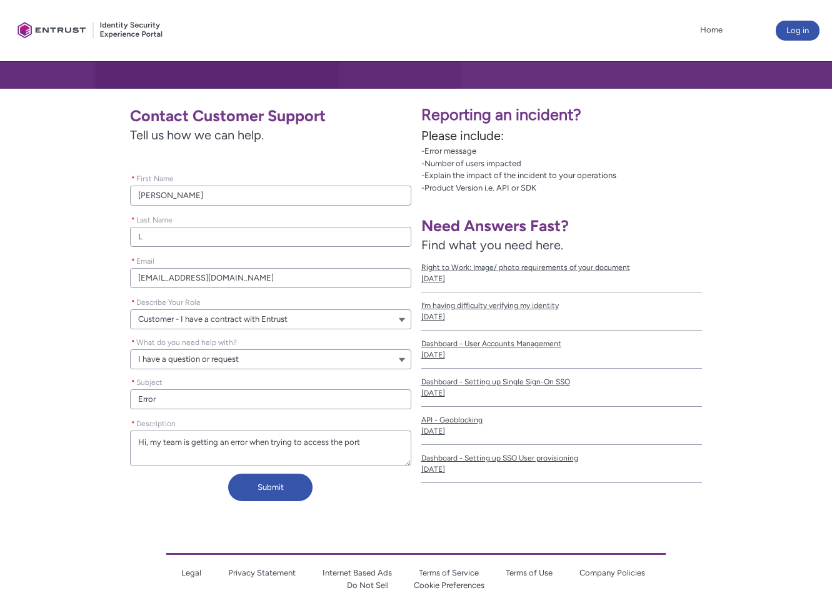
type textarea "Hi, my team is getting an error when trying to access the porta"
type lightning-textarea "Hi, my team is getting an error when trying to access the portal"
type textarea "Hi, my team is getting an error when trying to access the portal"
type lightning-textarea "Hi, my team is getting an error when trying to access the portal."
type textarea "Hi, my team is getting an error when trying to access the portal."
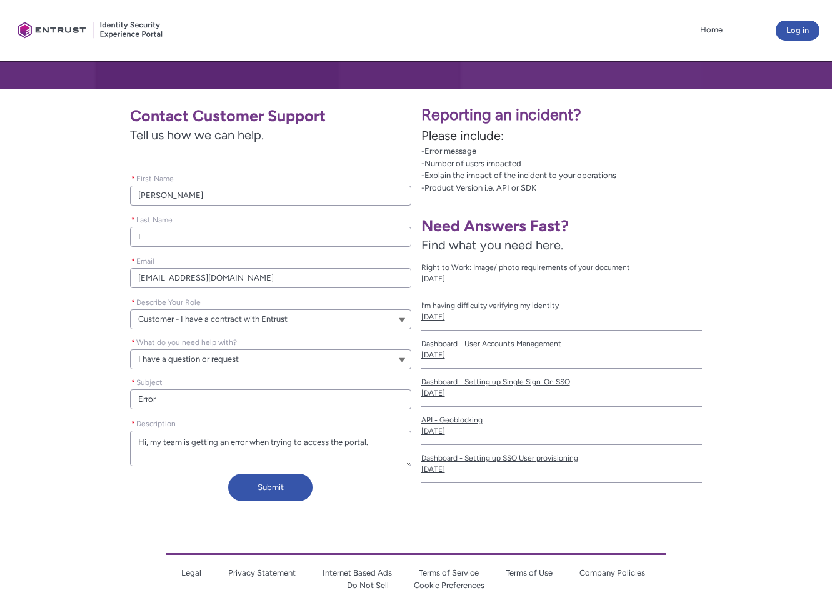
type lightning-textarea "Hi, my team is getting an error when trying to access the portal."
type textarea "Hi, my team is getting an error when trying to access the portal."
type lightning-textarea "Hi, my team is getting an error when trying to access the portal. P"
type textarea "Hi, my team is getting an error when trying to access the portal. P"
type lightning-textarea "Hi, my team is getting an error when trying to access the portal. Po"
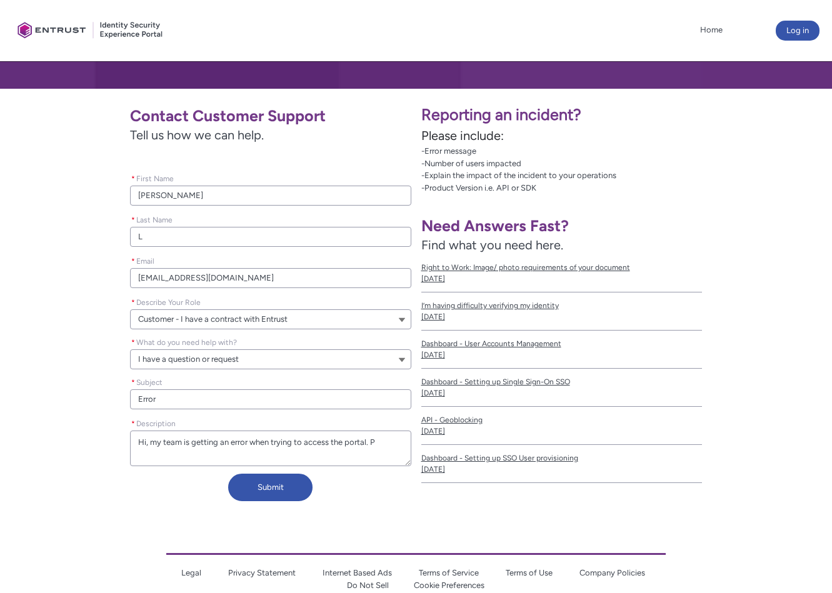
type textarea "Hi, my team is getting an error when trying to access the portal. Po"
type lightning-textarea "Hi, my team is getting an error when trying to access the portal. Pot"
type textarea "Hi, my team is getting an error when trying to access the portal. Pot"
type lightning-textarea "Hi, my team is getting an error when trying to access the portal. Pote"
type textarea "Hi, my team is getting an error when trying to access the portal. Pote"
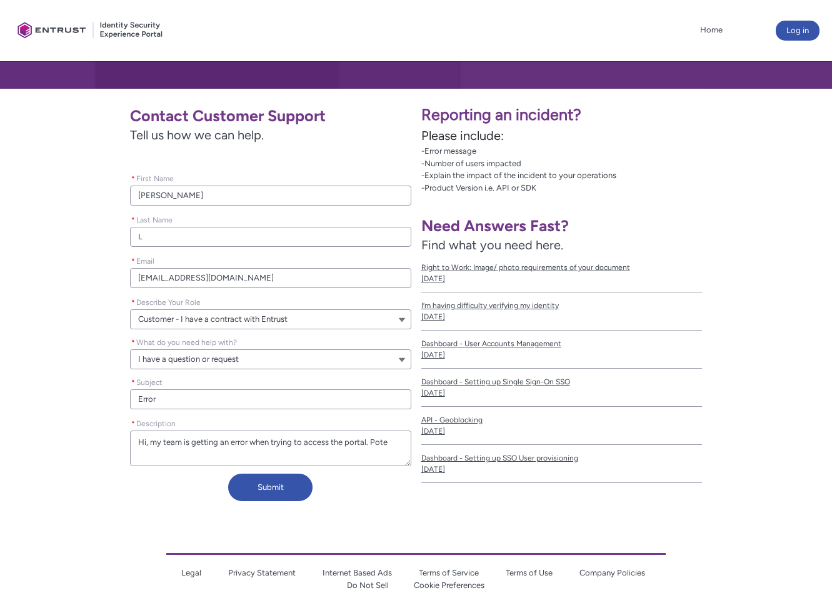
type lightning-textarea "Hi, my team is getting an error when trying to access the portal. Poten"
type textarea "Hi, my team is getting an error when trying to access the portal. Poten"
type lightning-textarea "Hi, my team is getting an error when trying to access the portal. Potent"
type textarea "Hi, my team is getting an error when trying to access the portal. Potent"
type lightning-textarea "Hi, my team is getting an error when trying to access the portal. Potenti"
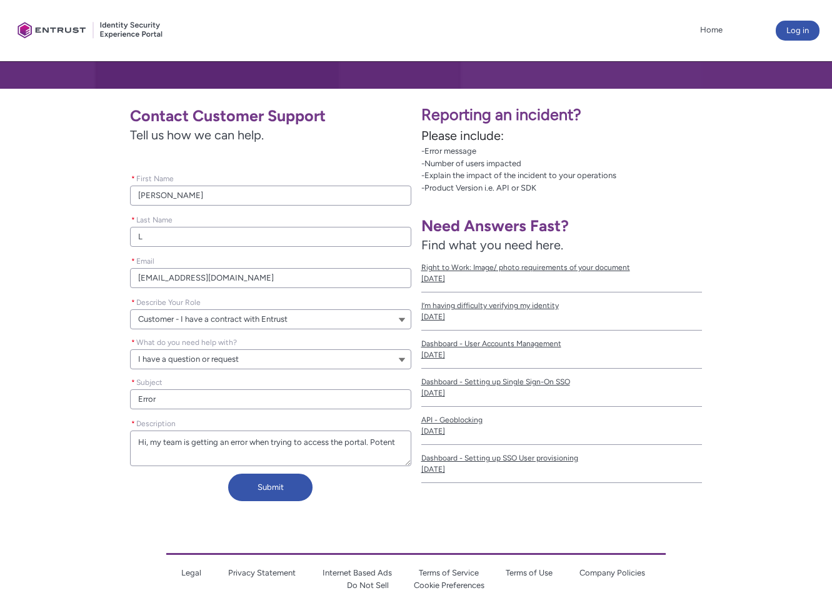
type textarea "Hi, my team is getting an error when trying to access the portal. Potenti"
type lightning-textarea "Hi, my team is getting an error when trying to access the portal. Potentia"
type textarea "Hi, my team is getting an error when trying to access the portal. Potentia"
type lightning-textarea "Hi, my team is getting an error when trying to access the portal. Potential"
type textarea "Hi, my team is getting an error when trying to access the portal. Potential"
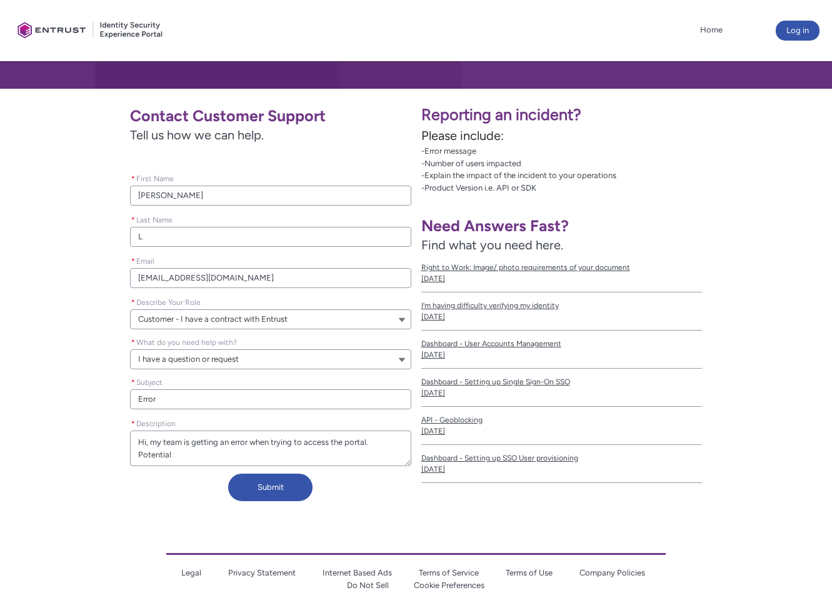
type lightning-textarea "Hi, my team is getting an error when trying to access the portal. Potential"
type textarea "Hi, my team is getting an error when trying to access the portal. Potential"
type lightning-textarea "Hi, my team is getting an error when trying to access the portal. Potential w"
type textarea "Hi, my team is getting an error when trying to access the portal. Potential w"
type lightning-textarea "Hi, my team is getting an error when trying to access the portal. Potential we"
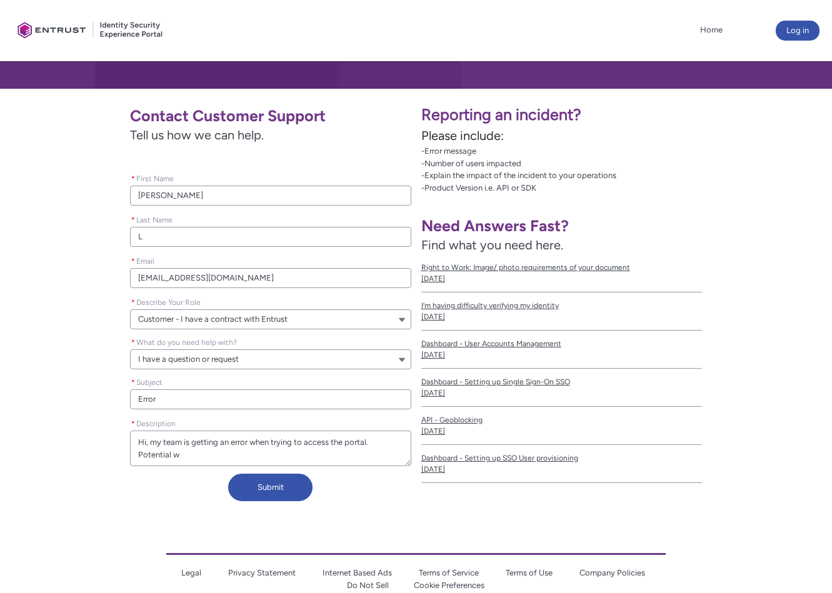
type textarea "Hi, my team is getting an error when trying to access the portal. Potential we"
type lightning-textarea "Hi, my team is getting an error when trying to access the portal. Potential web"
type textarea "Hi, my team is getting an error when trying to access the portal. Potential web"
type lightning-textarea "Hi, my team is getting an error when trying to access the portal. Potential webs"
type textarea "Hi, my team is getting an error when trying to access the portal. Potential webs"
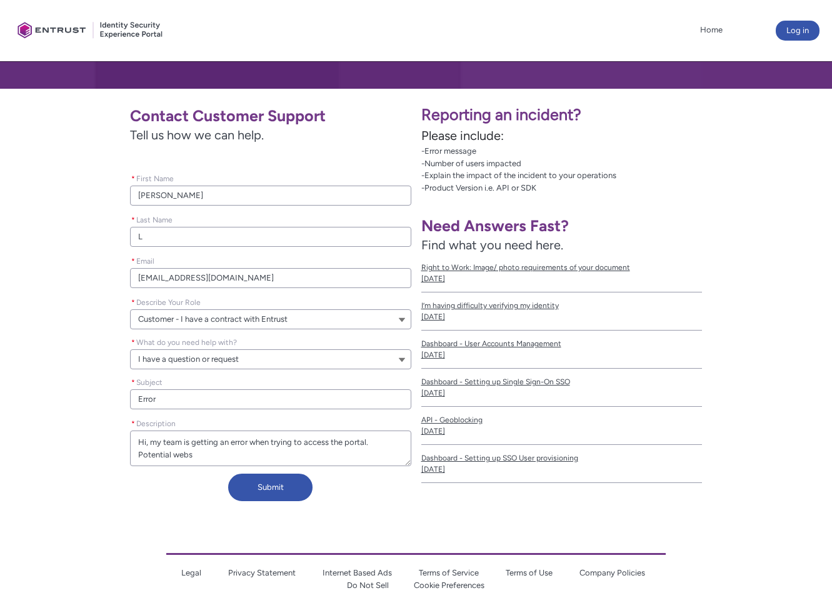
type lightning-textarea "Hi, my team is getting an error when trying to access the portal. Potential web…"
type textarea "Hi, my team is getting an error when trying to access the portal. Potential web…"
type lightning-textarea "Hi, my team is getting an error when trying to access the portal. Potential web…"
type textarea "Hi, my team is getting an error when trying to access the portal. Potential web…"
type lightning-textarea "Hi, my team is getting an error when trying to access the portal. Potential web…"
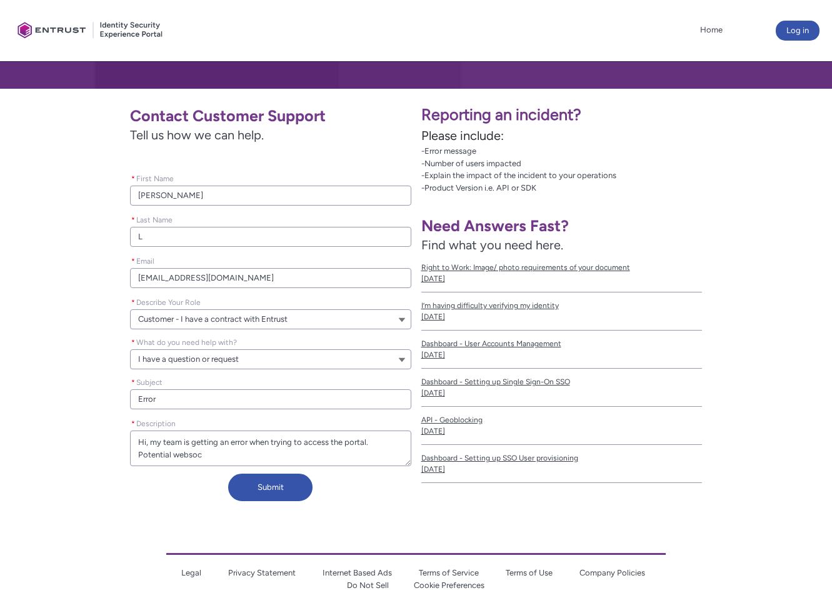
type textarea "Hi, my team is getting an error when trying to access the portal. Potential web…"
type lightning-textarea "Hi, my team is getting an error when trying to access the portal. Potential web…"
type textarea "Hi, my team is getting an error when trying to access the portal. Potential web…"
type lightning-textarea "Hi, my team is getting an error when trying to access the portal. Potential web…"
type textarea "Hi, my team is getting an error when trying to access the portal. Potential web…"
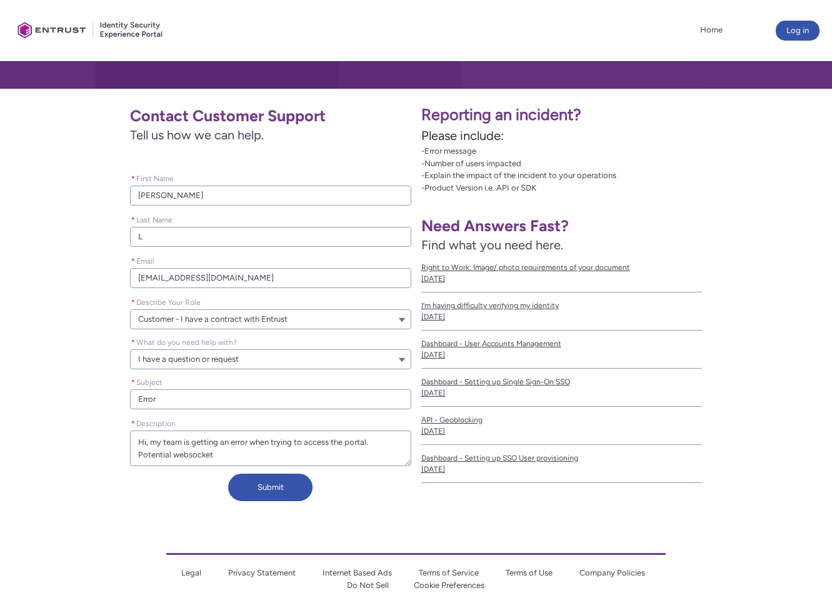
type lightning-textarea "Hi, my team is getting an error when trying to access the portal. Potential web…"
type textarea "Hi, my team is getting an error when trying to access the portal. Potential web…"
drag, startPoint x: 250, startPoint y: 1, endPoint x: 245, endPoint y: -6, distance: 8.5
click at [245, 0] on html "Loading × Sorry to interrupt This page has an error. You might just need to ref…" at bounding box center [416, 226] width 832 height 828
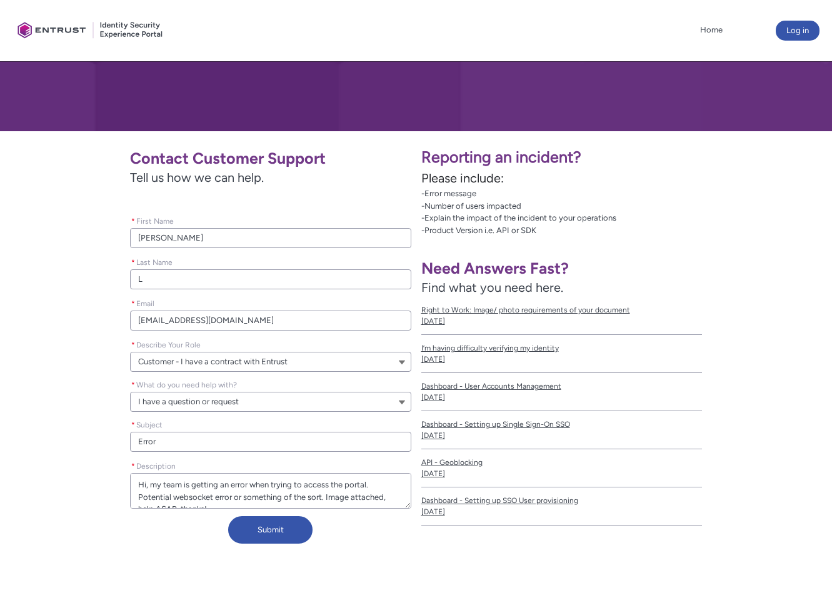
click at [239, 494] on textarea "* Description" at bounding box center [270, 491] width 281 height 36
click at [242, 506] on textarea "* Description" at bounding box center [270, 491] width 281 height 36
paste textarea "[URL][DOMAIN_NAME]"
click at [256, 531] on button "Submit" at bounding box center [270, 530] width 84 height 28
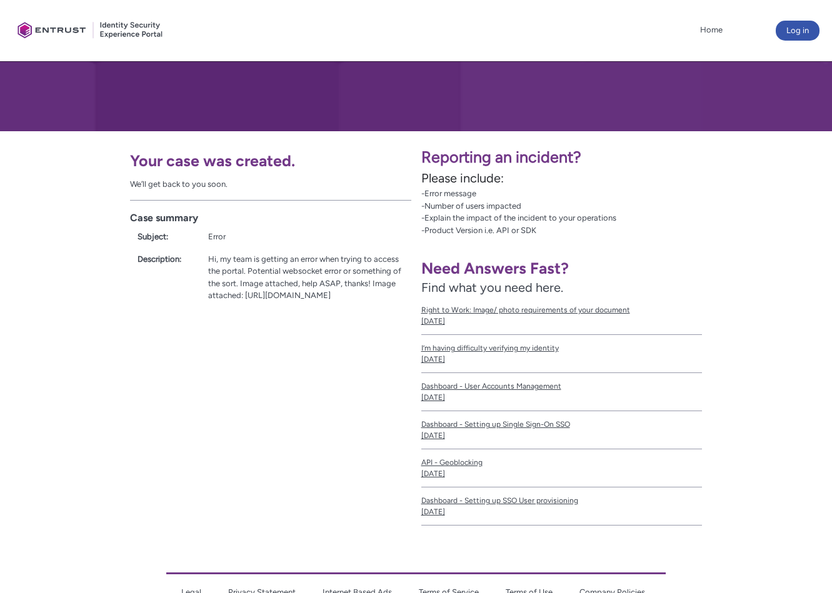
drag, startPoint x: 114, startPoint y: 483, endPoint x: 108, endPoint y: 451, distance: 31.9
click at [114, 483] on div "Your case was created. We’ll get back to you soon. Case summary Subject: Error …" at bounding box center [208, 333] width 416 height 405
